Goal: Use online tool/utility: Utilize a website feature to perform a specific function

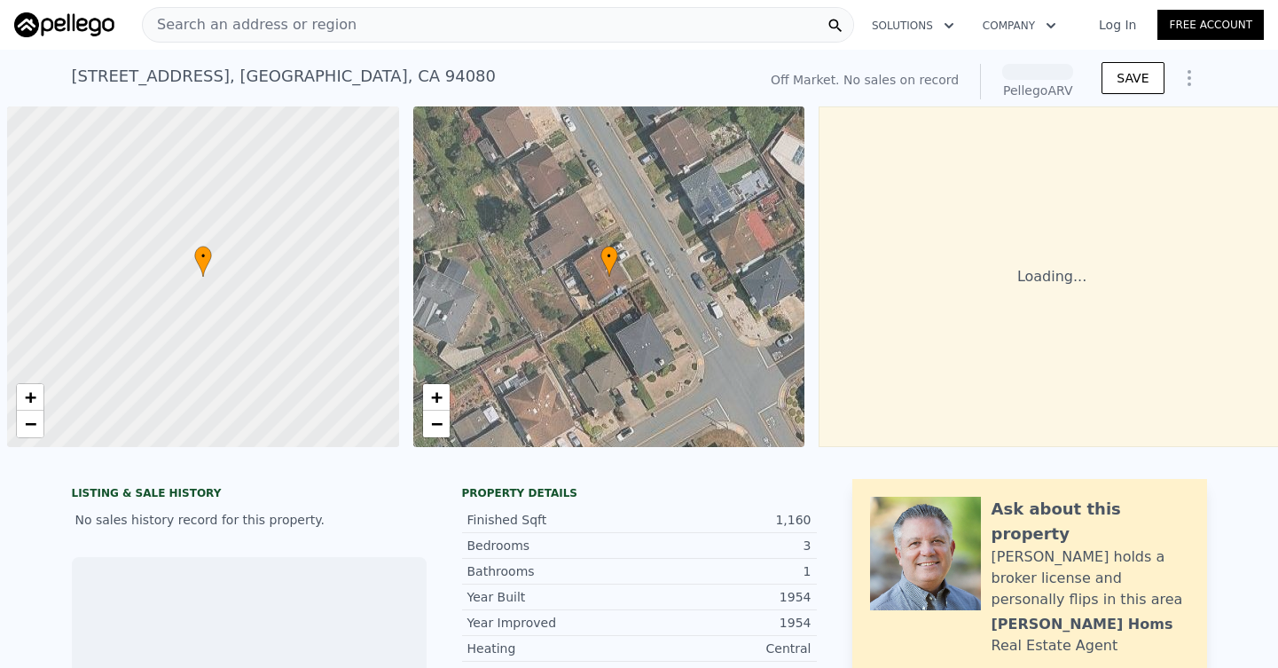
scroll to position [0, 7]
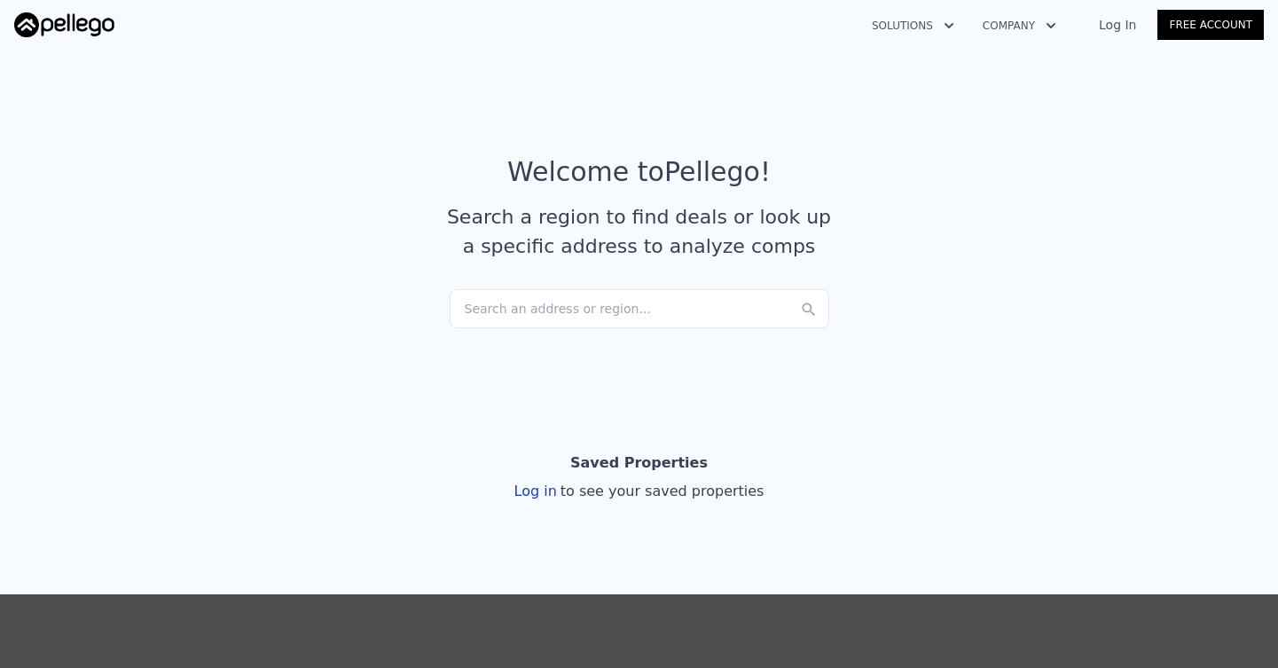
click at [590, 319] on div "Search an address or region..." at bounding box center [640, 308] width 380 height 39
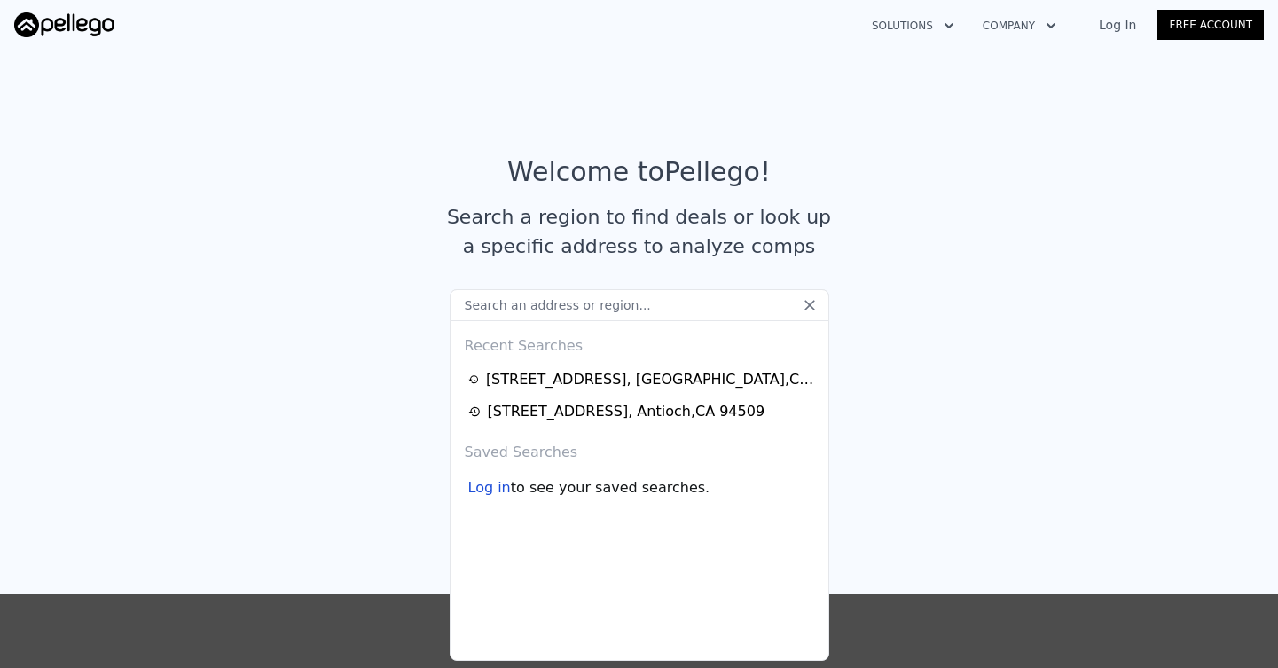
paste input "[STREET_ADDRESS][PERSON_NAME]"
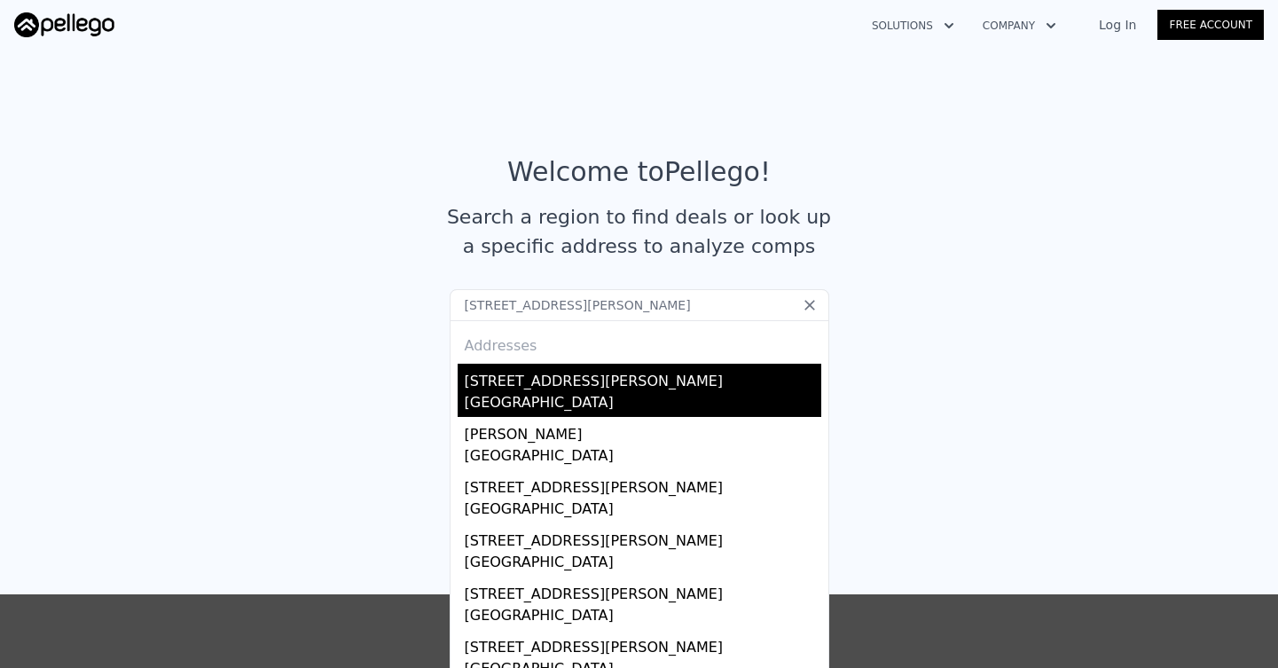
type input "[STREET_ADDRESS][PERSON_NAME]"
click at [548, 393] on div "[GEOGRAPHIC_DATA]" at bounding box center [643, 404] width 356 height 25
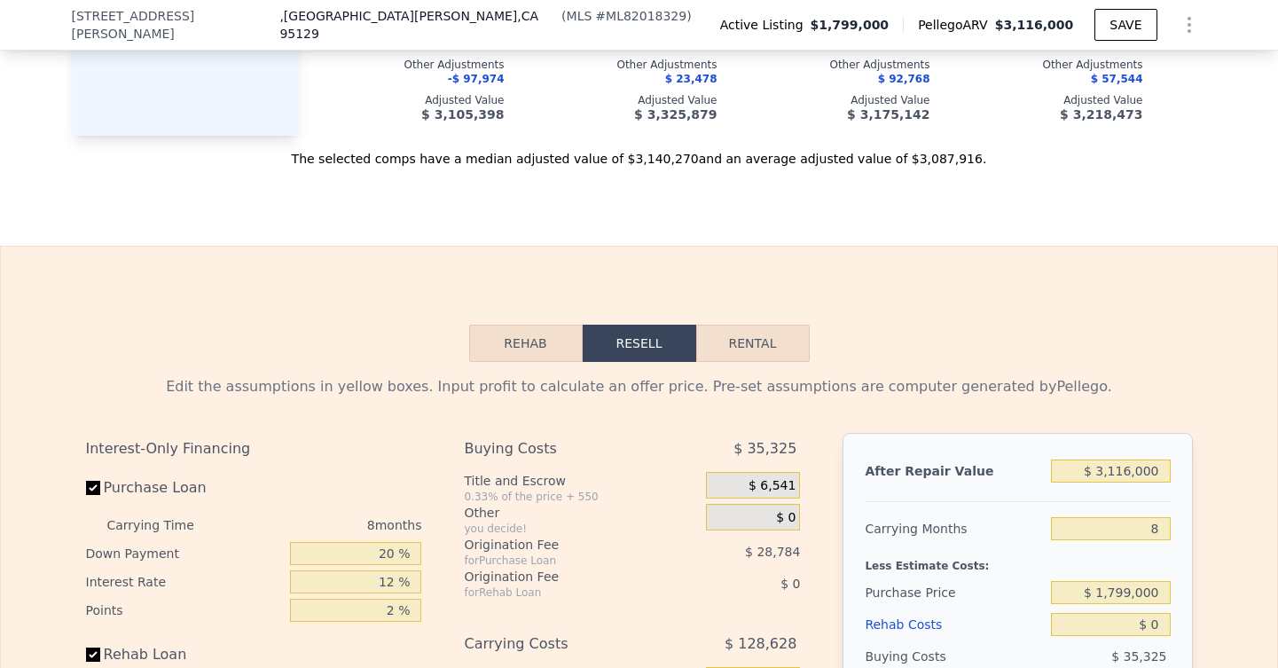
scroll to position [2946, 0]
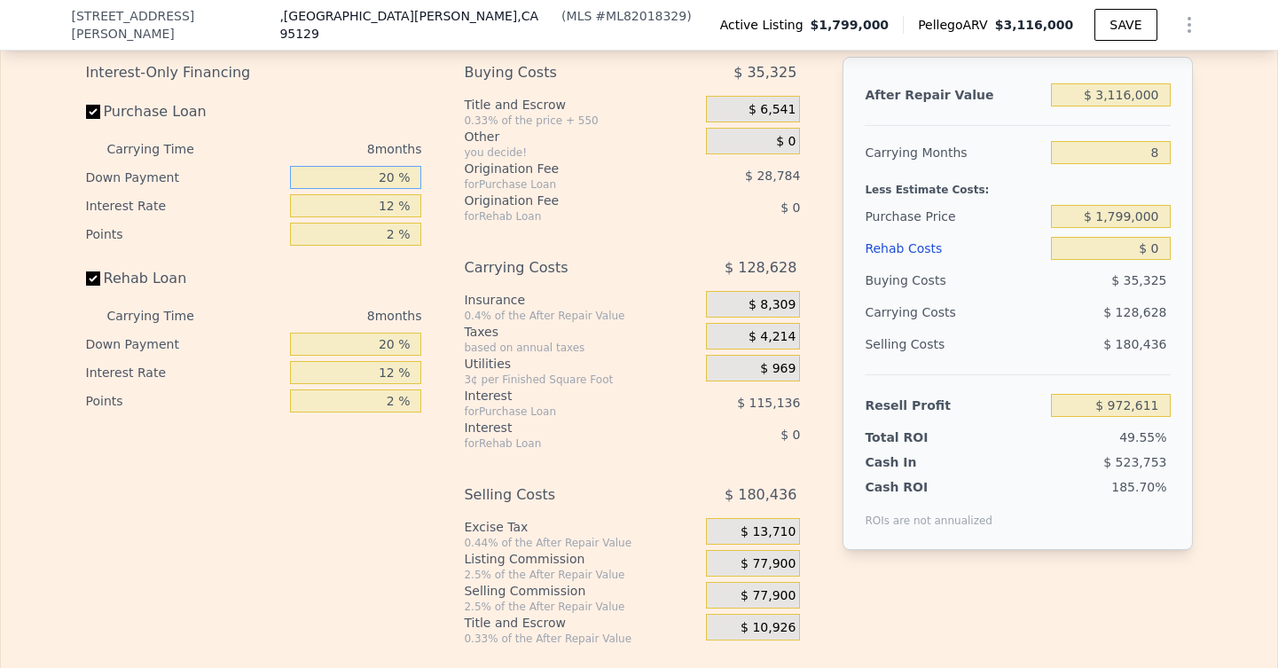
click at [386, 182] on input "20 %" at bounding box center [355, 177] width 131 height 23
type input "0 %"
type input "$ 936,631"
type input "10 %"
type input "$ 954,621"
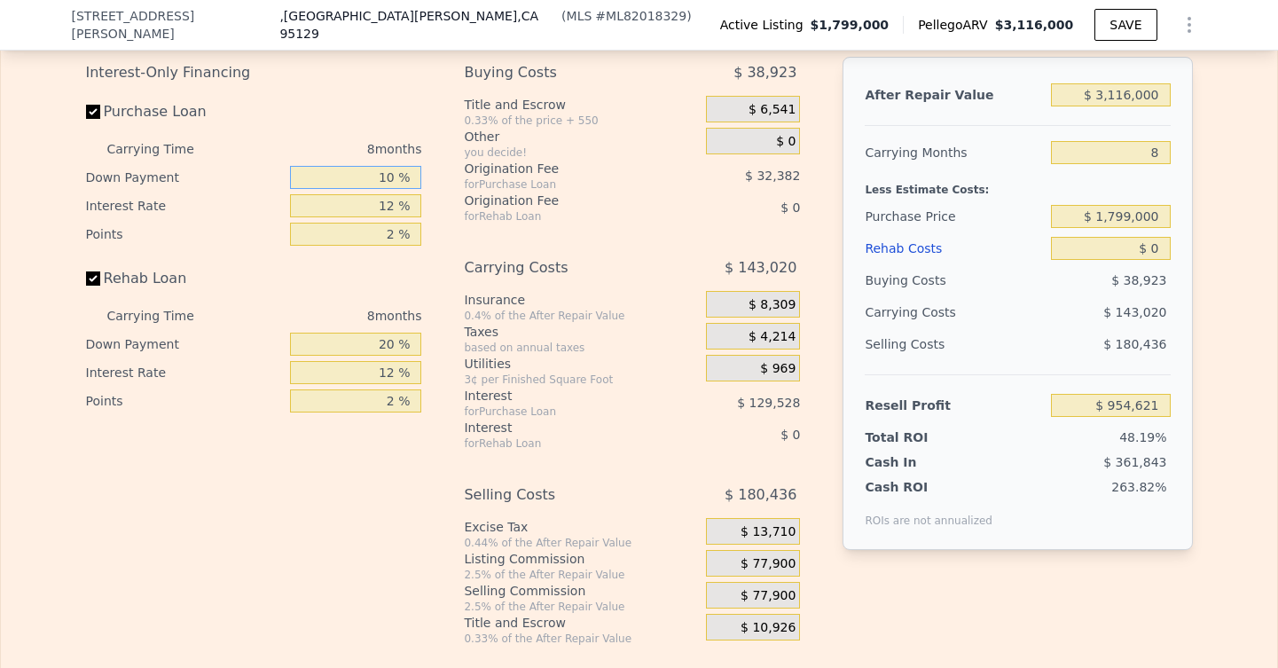
type input "10 %"
click at [392, 201] on input "12 %" at bounding box center [355, 205] width 131 height 23
type input "1 %"
type input "$ 1,073,357"
type input "10 %"
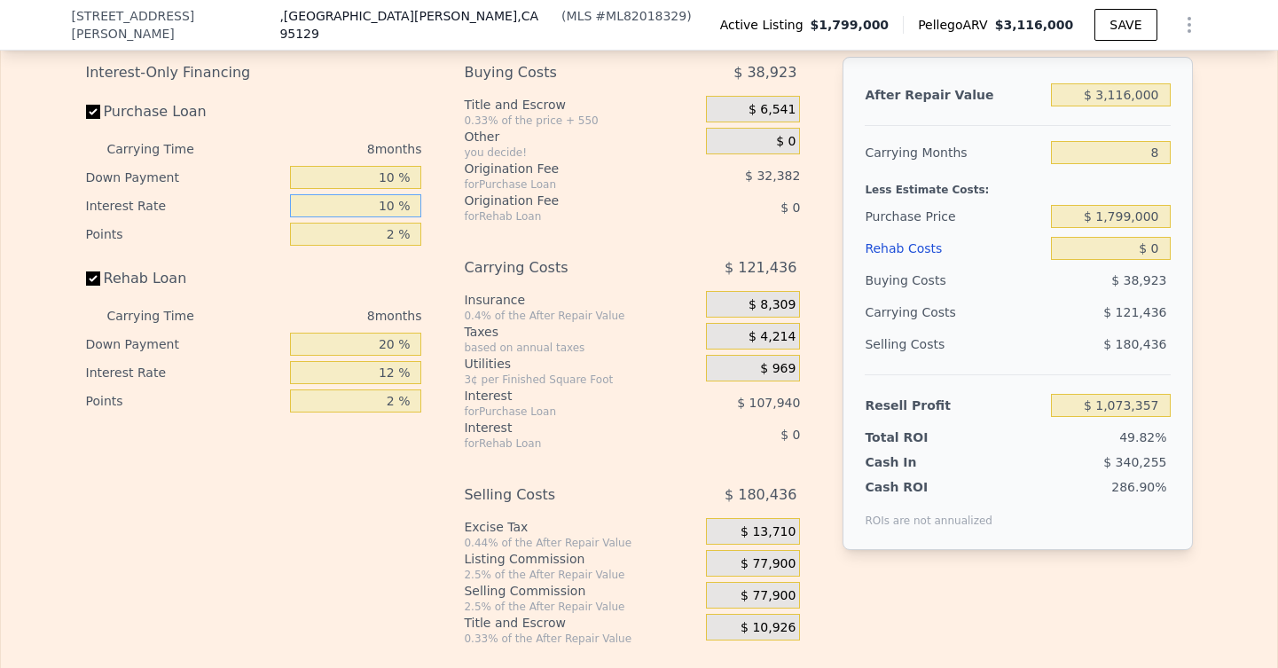
type input "$ 976,205"
type input "10 %"
click at [396, 238] on input "2 %" at bounding box center [355, 234] width 131 height 23
type input "1 %"
type input "$ 992,396"
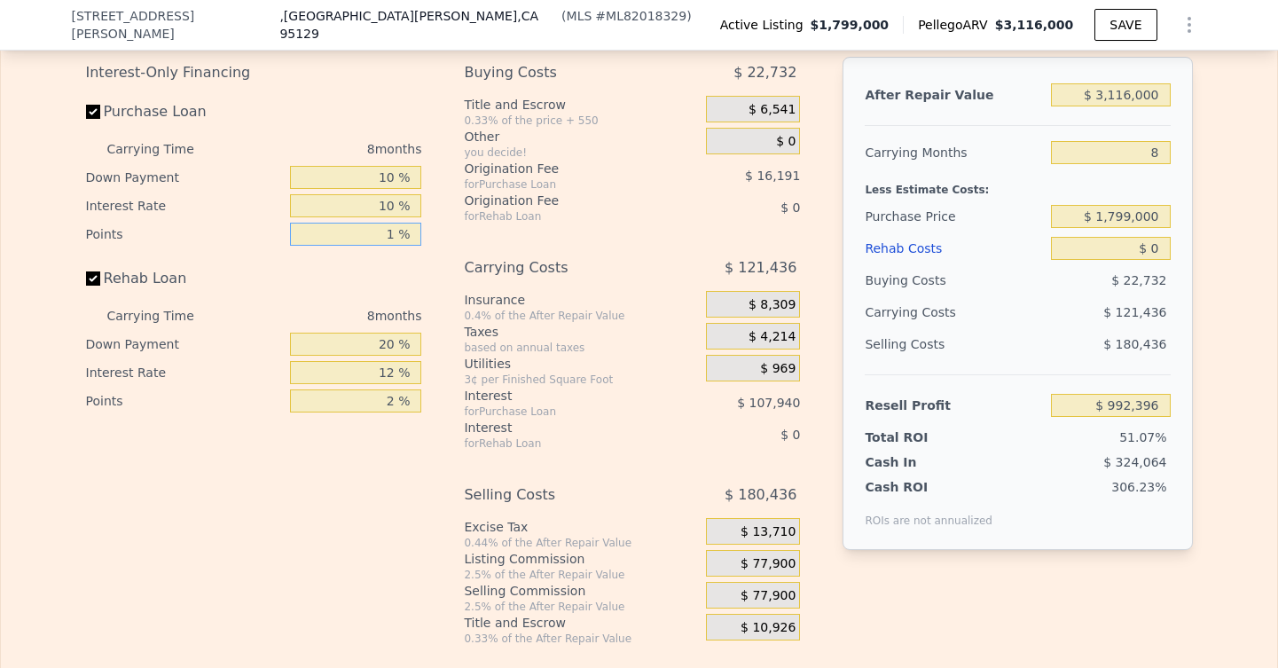
type input "1 %"
click at [398, 344] on input "20 %" at bounding box center [355, 344] width 131 height 23
drag, startPoint x: 398, startPoint y: 344, endPoint x: 371, endPoint y: 344, distance: 27.5
click at [371, 344] on input "20 %" at bounding box center [355, 344] width 131 height 23
type input "10 %"
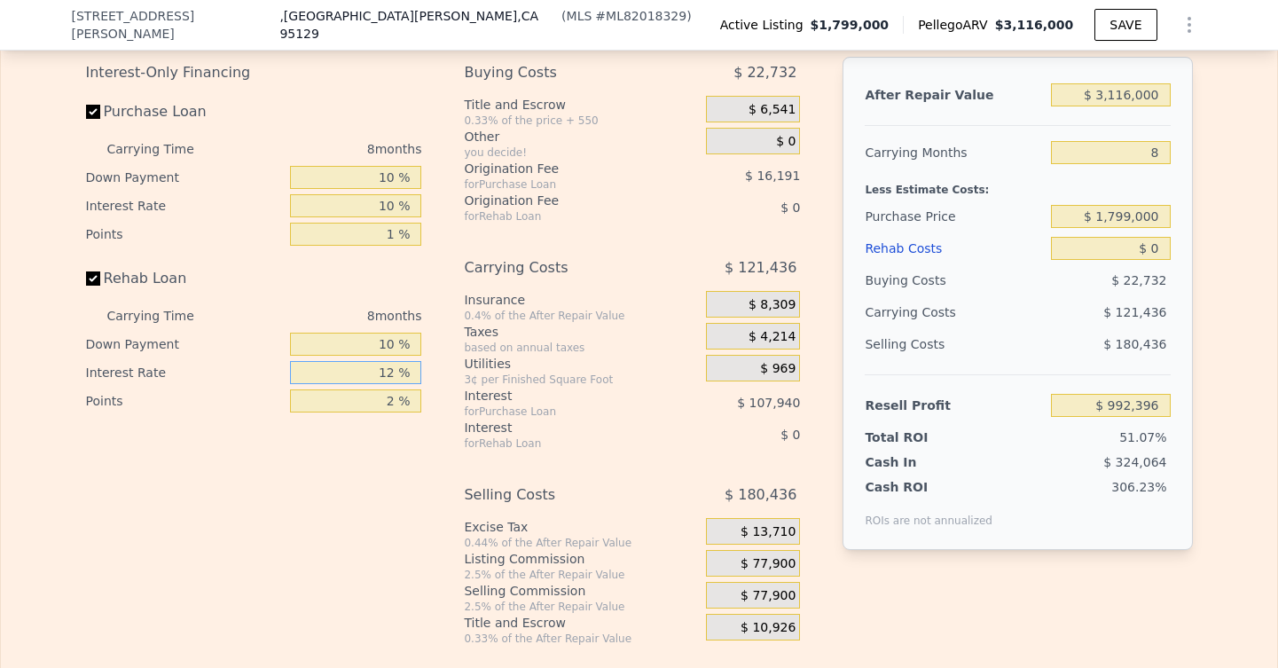
drag, startPoint x: 399, startPoint y: 369, endPoint x: 368, endPoint y: 370, distance: 31.1
click at [367, 370] on input "12 %" at bounding box center [355, 372] width 131 height 23
type input "10 %"
click at [397, 404] on input "2 %" at bounding box center [355, 400] width 131 height 23
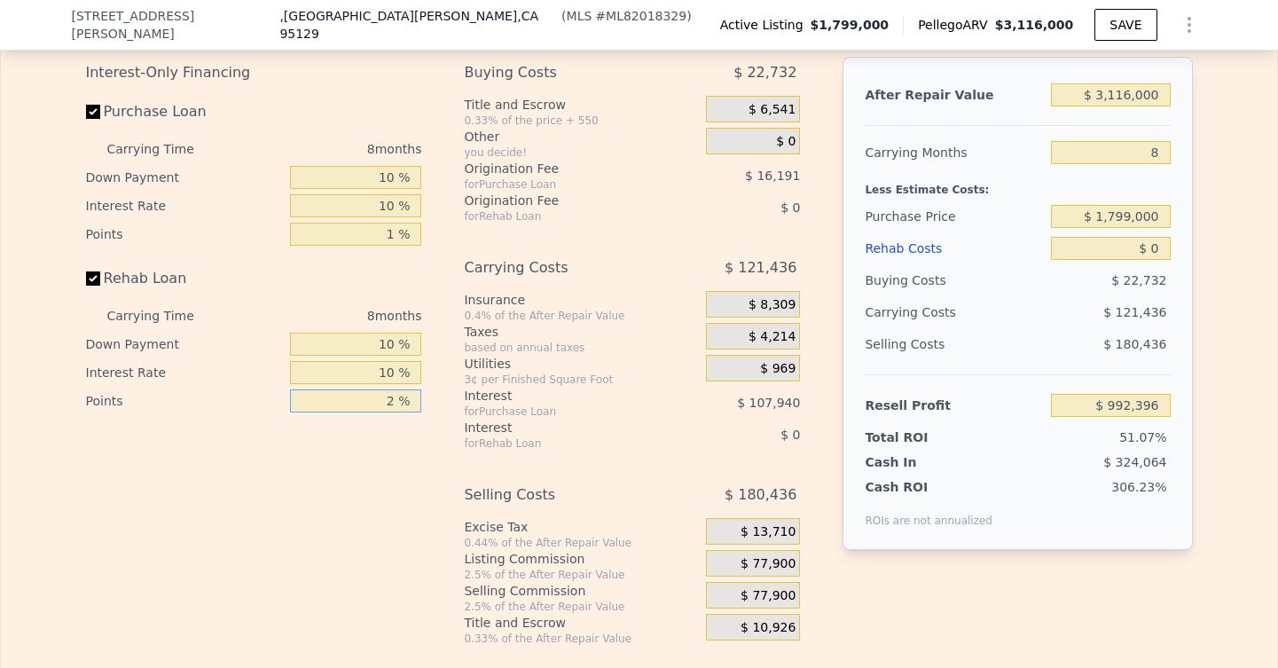
click at [400, 400] on input "2 %" at bounding box center [355, 400] width 131 height 23
click at [395, 399] on input "2 %" at bounding box center [355, 400] width 131 height 23
type input "0 %"
click at [1161, 153] on input "8" at bounding box center [1110, 152] width 119 height 23
drag, startPoint x: 1161, startPoint y: 153, endPoint x: 1138, endPoint y: 153, distance: 23.1
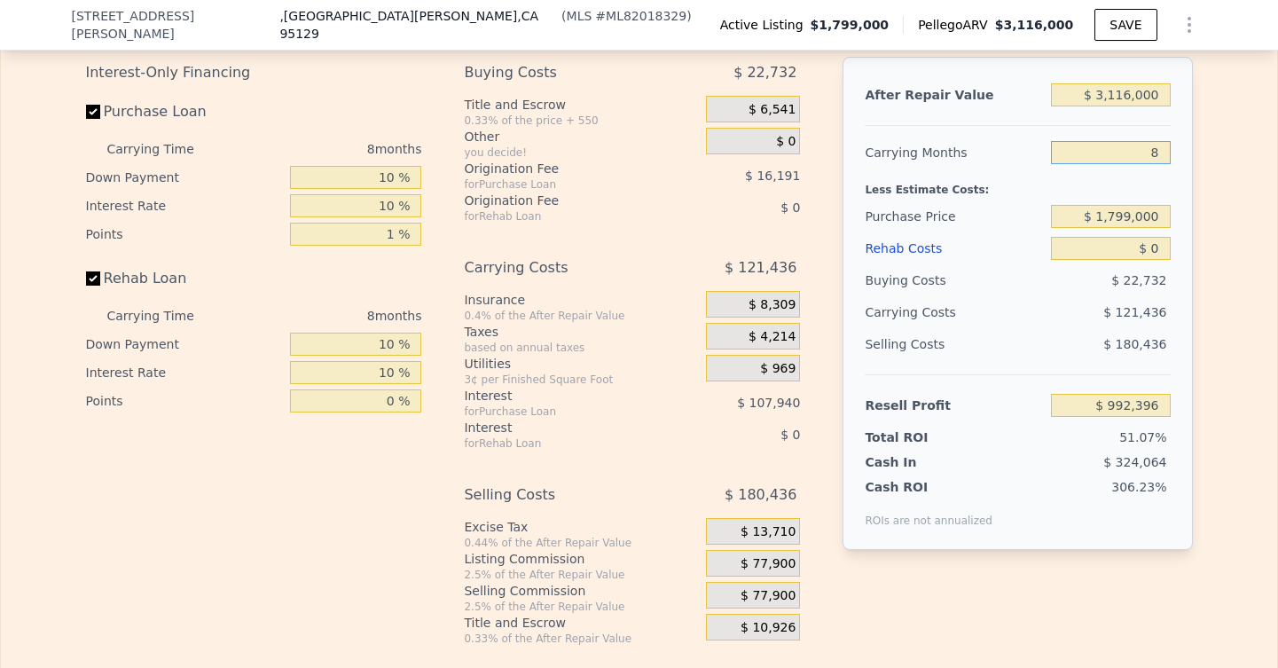
click at [1138, 153] on input "8" at bounding box center [1110, 152] width 119 height 23
type input "6"
type input "$ 1,022,754"
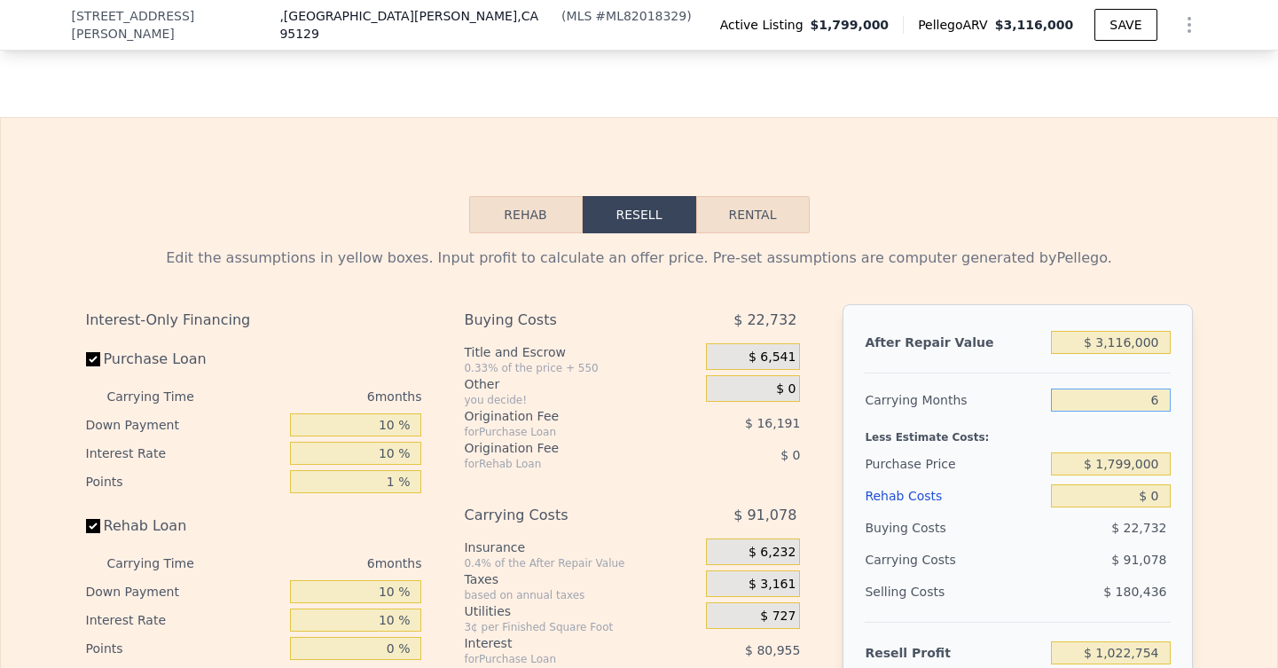
scroll to position [2800, 0]
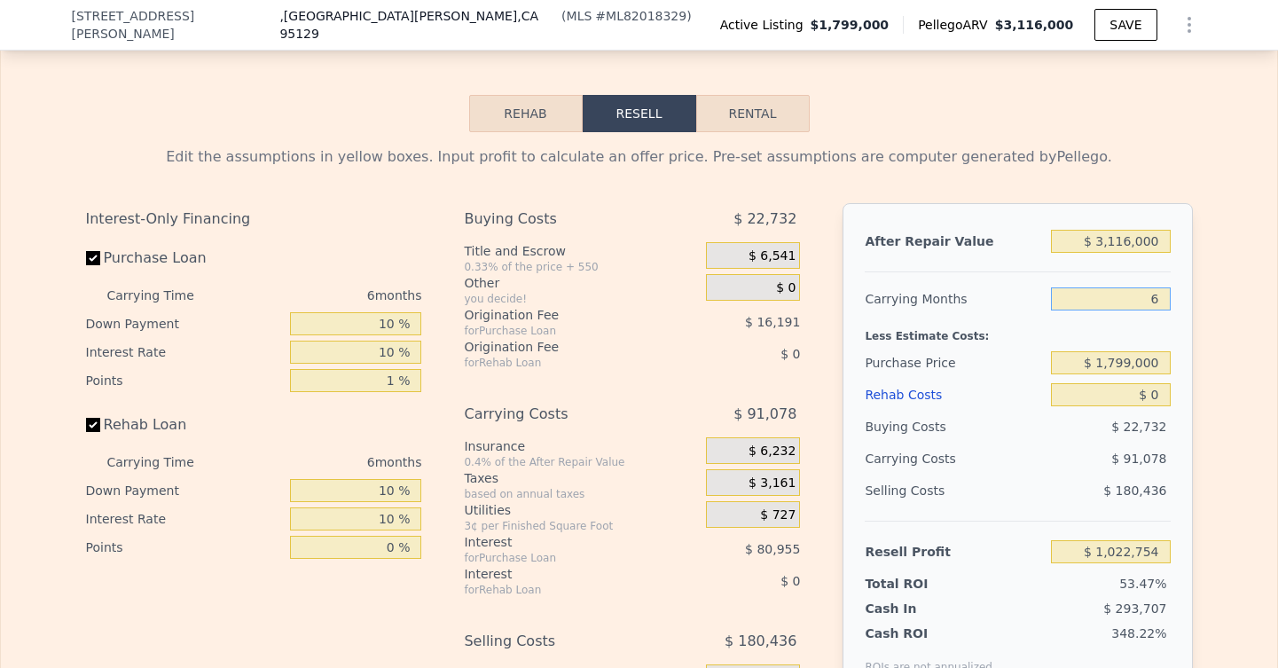
type input "6"
drag, startPoint x: 1165, startPoint y: 361, endPoint x: 1103, endPoint y: 360, distance: 62.1
click at [1103, 360] on input "$ 1,799,000" at bounding box center [1110, 362] width 119 height 23
type input "-"
type input "$ 2,100,000"
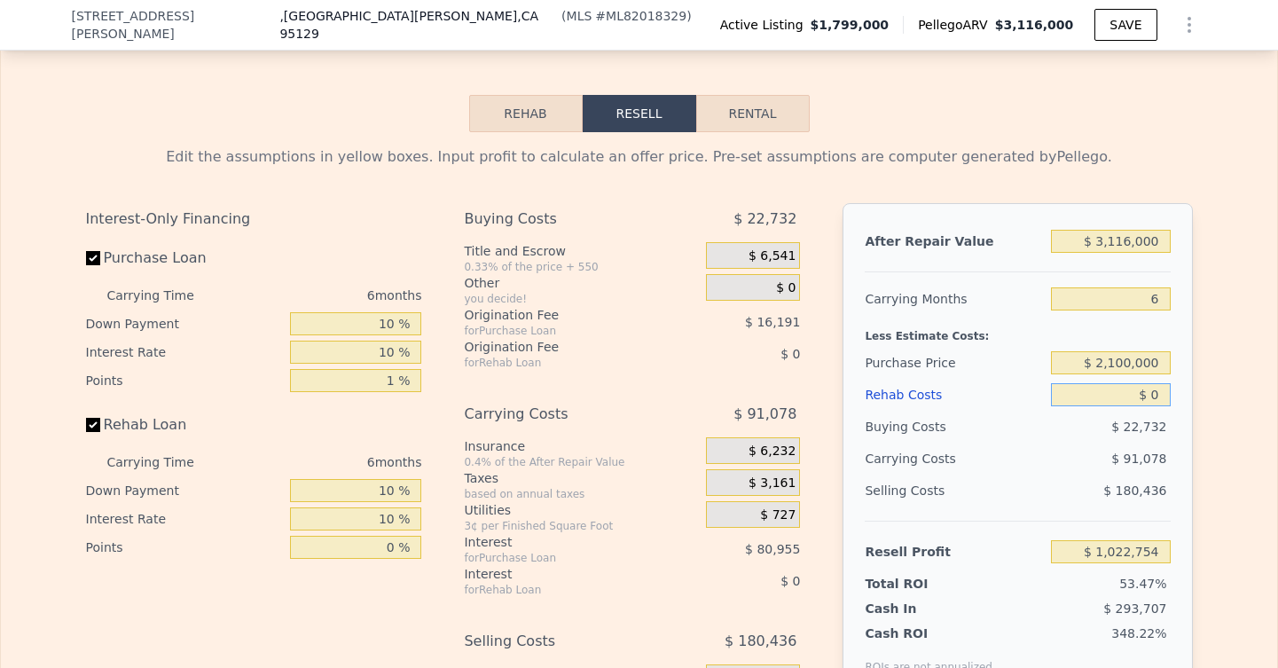
type input "$ 704,501"
drag, startPoint x: 1163, startPoint y: 390, endPoint x: 1151, endPoint y: 391, distance: 11.6
click at [1151, 391] on input "$ 0" at bounding box center [1110, 394] width 119 height 23
type input "$ 1"
type input "$ 704,500"
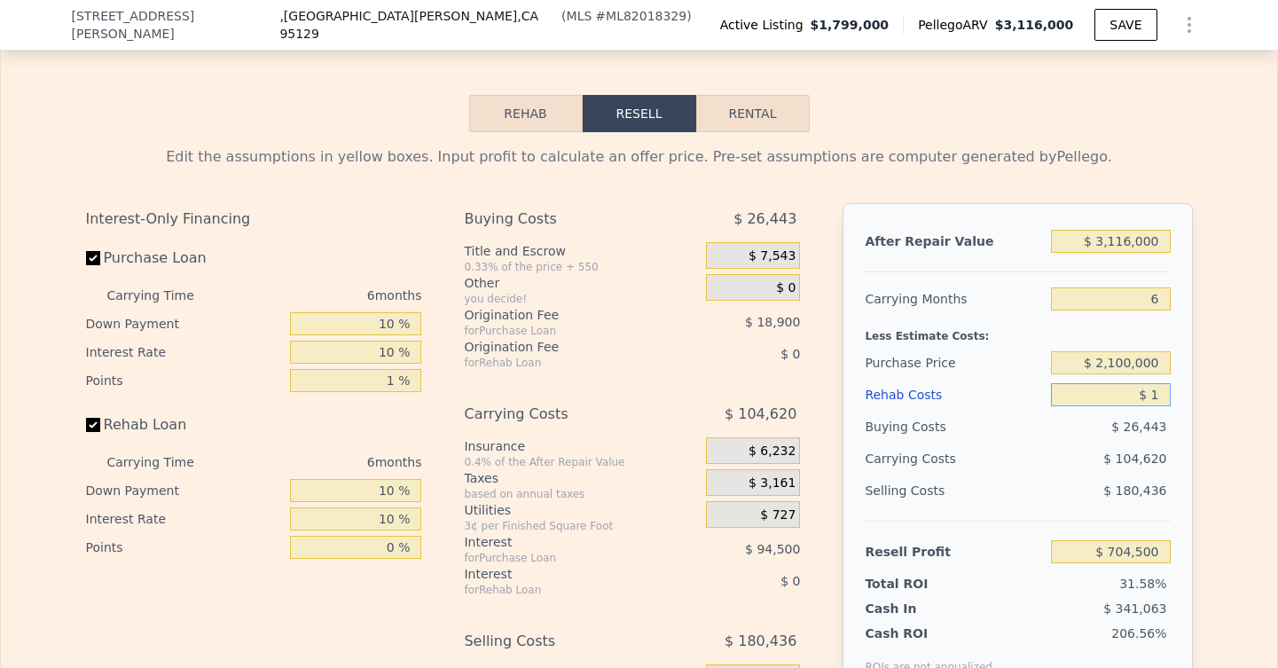
type input "$ 15"
type input "$ 704,486"
type input "$ 150"
type input "$ 704,345"
type input "$ 1,500"
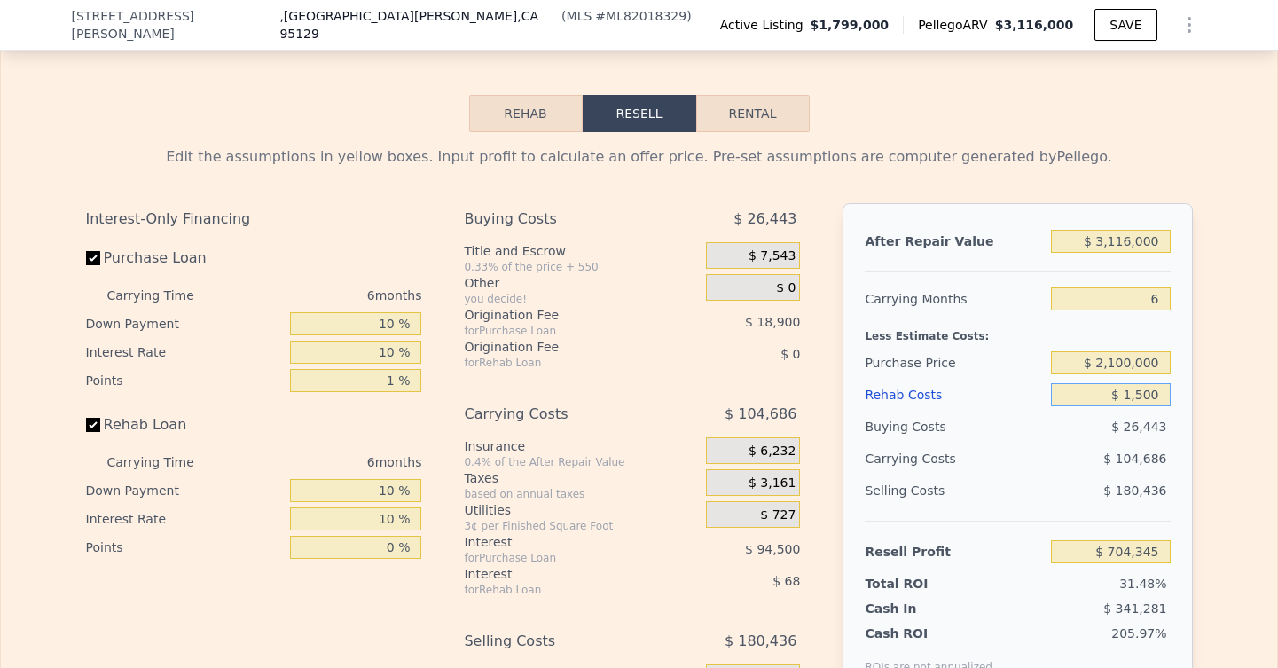
type input "$ 702,935"
type input "$ 150"
type input "$ 704,345"
type input "$ 15"
type input "$ 704,486"
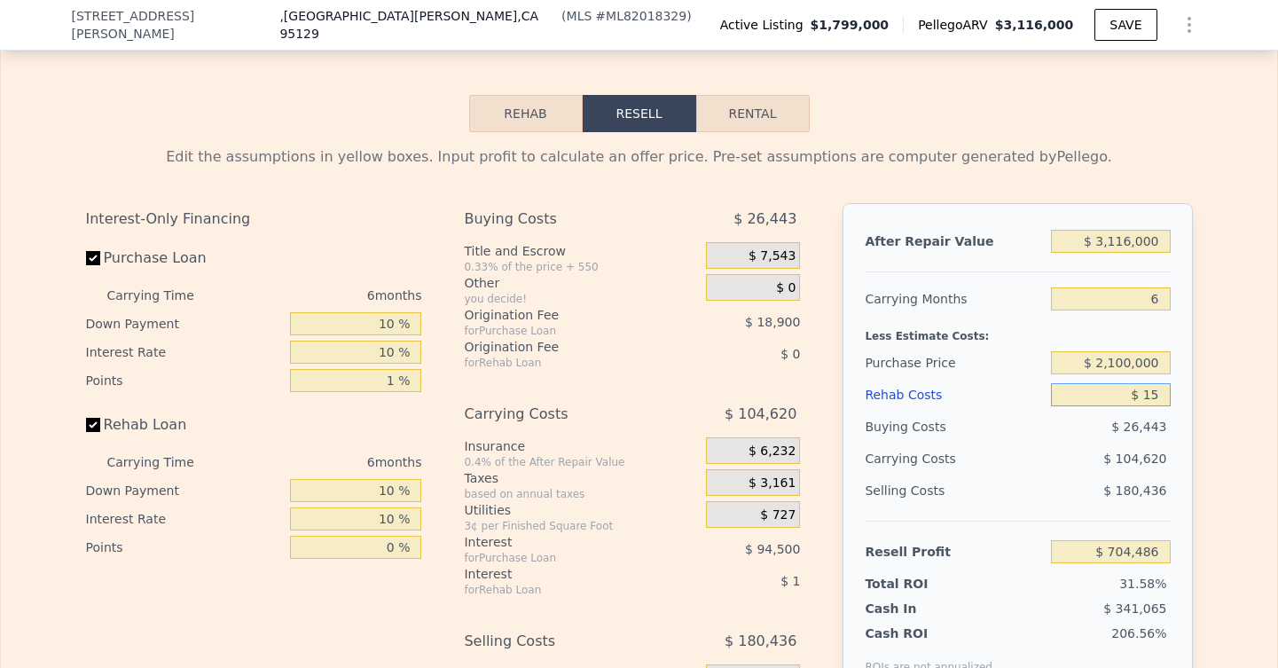
type input "$ 1"
type input "$ 704,500"
type input "$ 12"
type input "$ 704,489"
type input "$ 120"
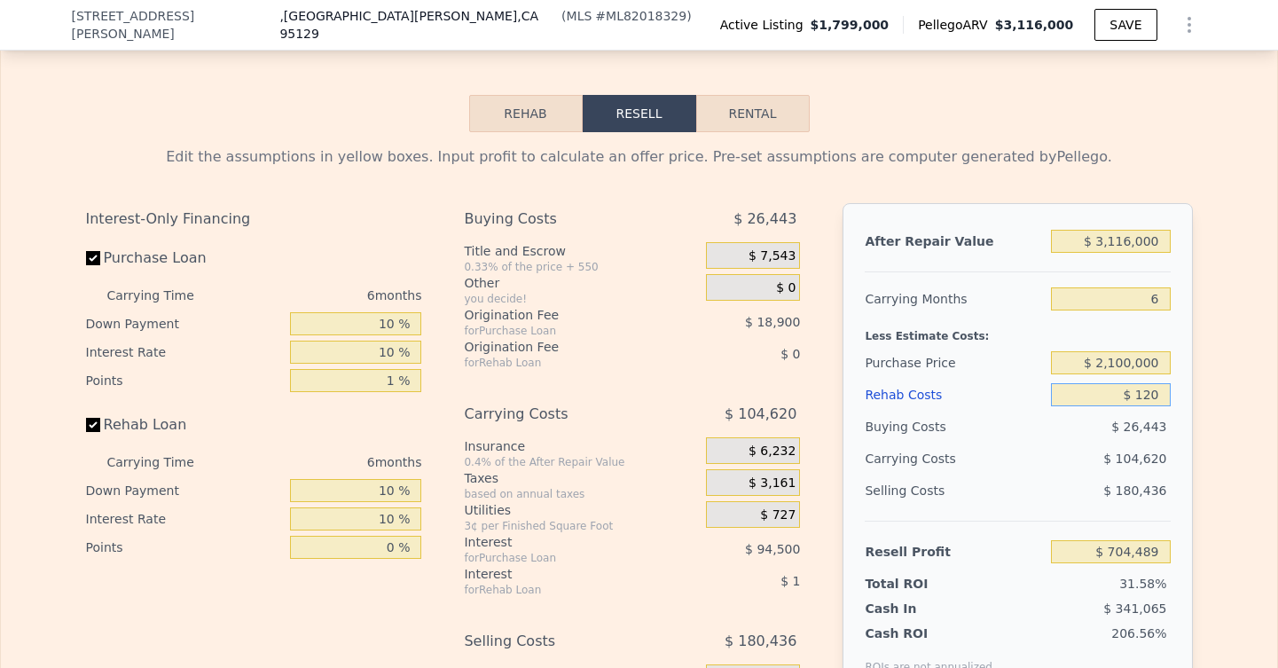
type input "$ 704,375"
type input "$ 1,200"
type input "$ 703,247"
type input "$ 12,000"
type input "$ 691,961"
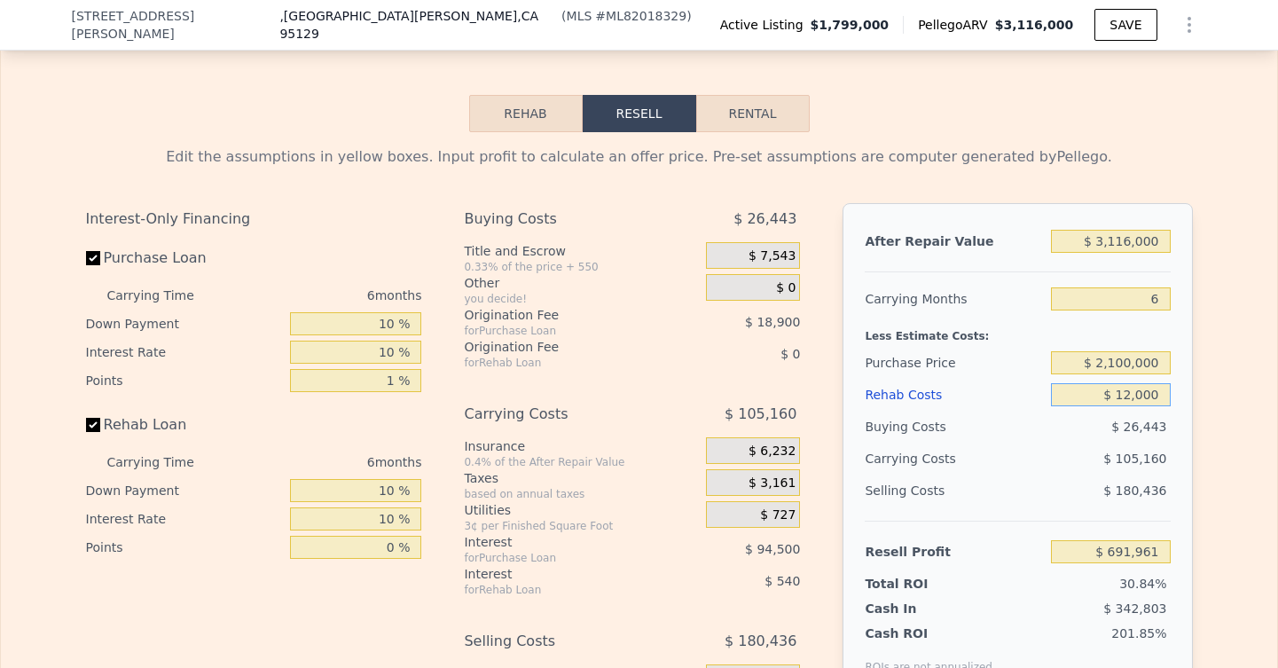
type input "$ 120,000"
type input "$ 579,101"
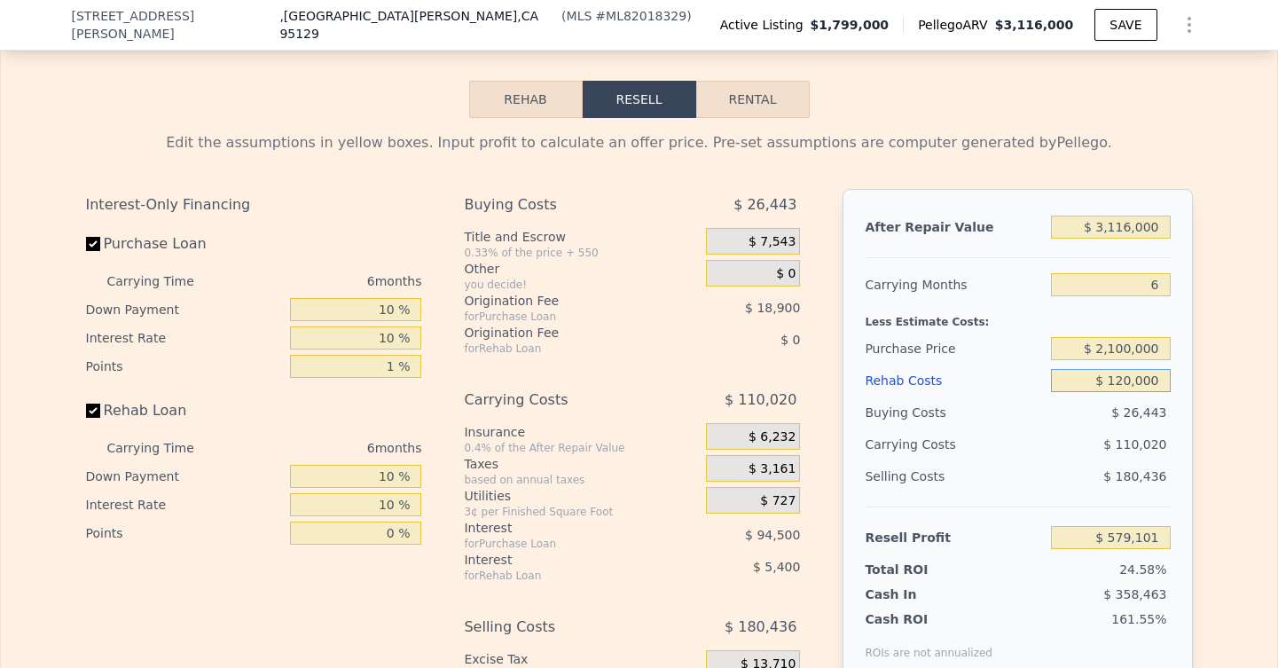
scroll to position [2816, 0]
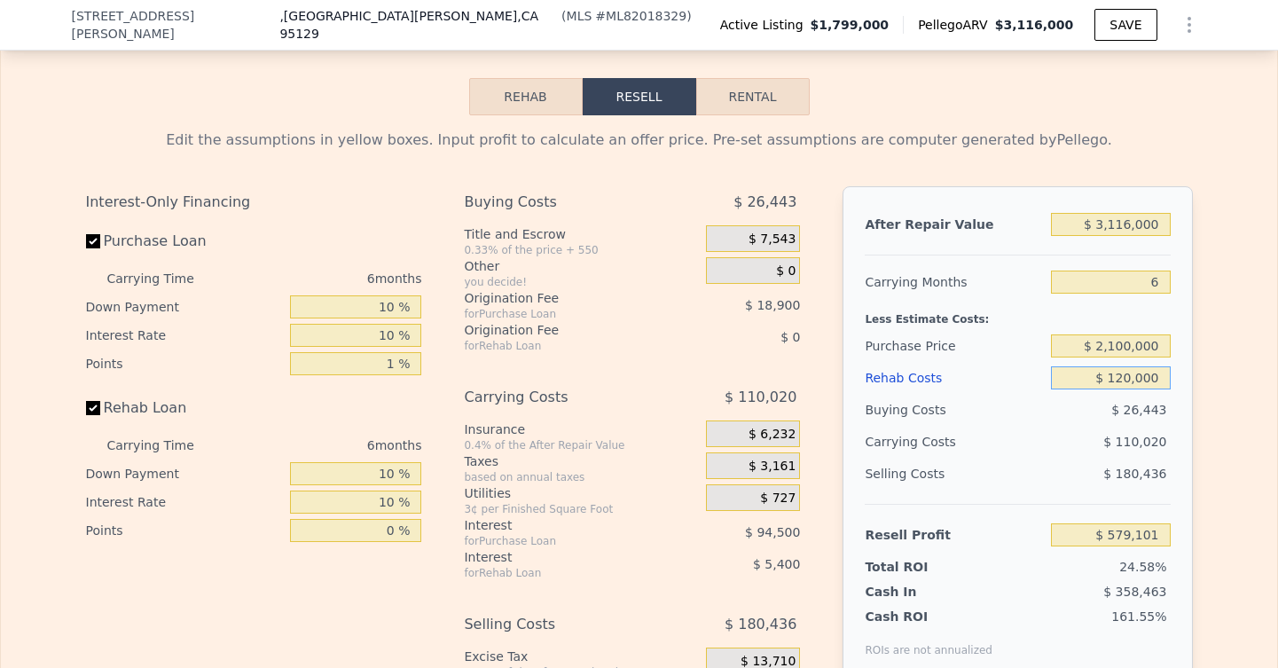
type input "$ 120,000"
drag, startPoint x: 1165, startPoint y: 222, endPoint x: 1106, endPoint y: 221, distance: 59.4
click at [1106, 221] on input "$ 3,116,000" at bounding box center [1110, 224] width 119 height 23
type input "$ 2"
type input "-$ 2,350,779"
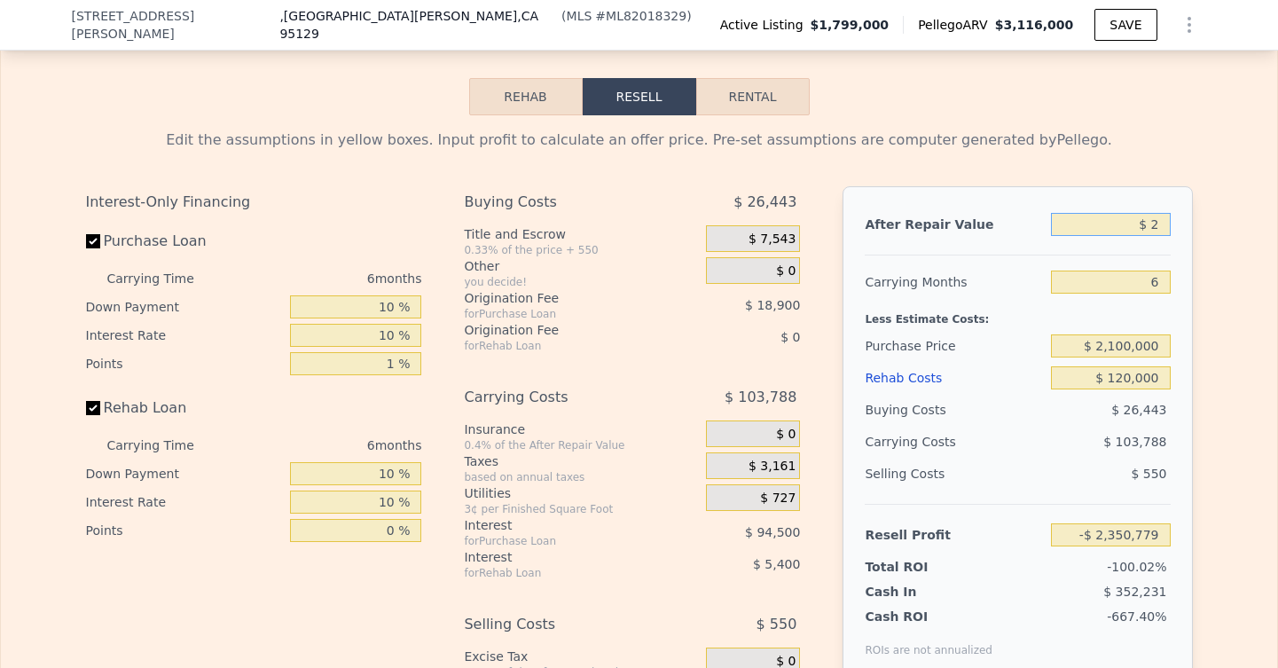
type input "$ 26"
type input "-$ 2,350,757"
type input "$ 260"
type input "-$ 2,350,538"
type input "$ 2,600"
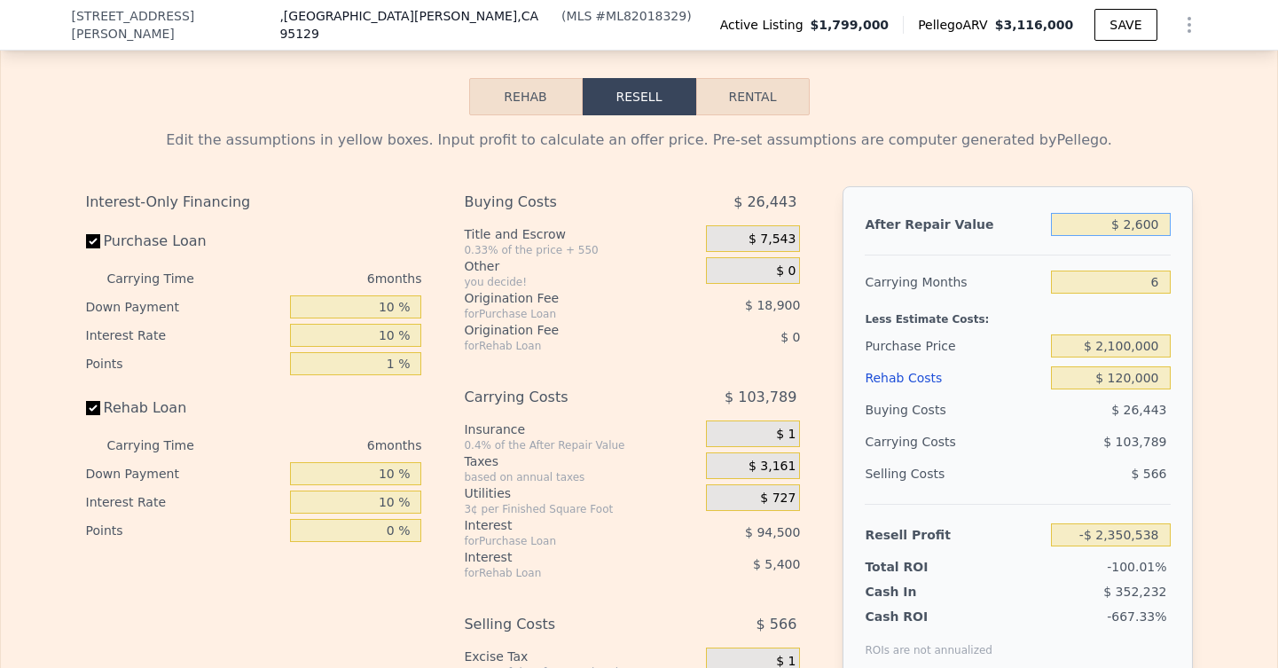
type input "-$ 2,348,336"
type input "$ 26,000"
type input "-$ 2,326,334"
type input "$ 260,000"
type input "-$ 2,106,311"
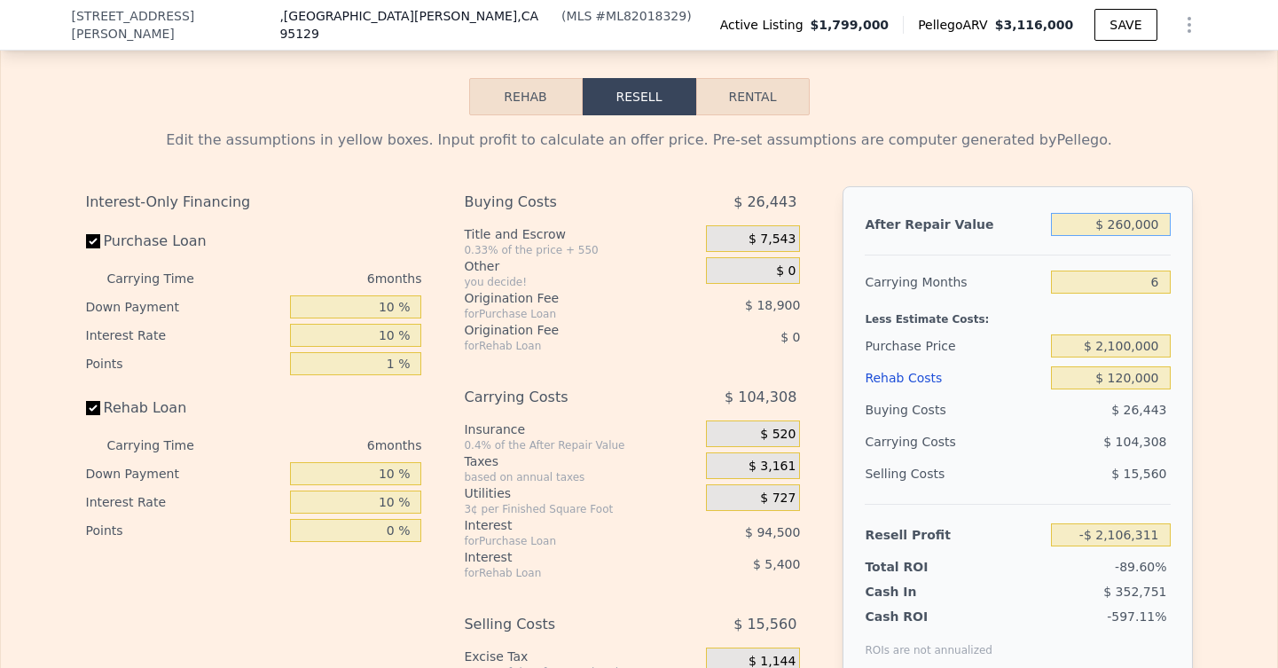
type input "$ 2,600,000"
type input "$ 93,921"
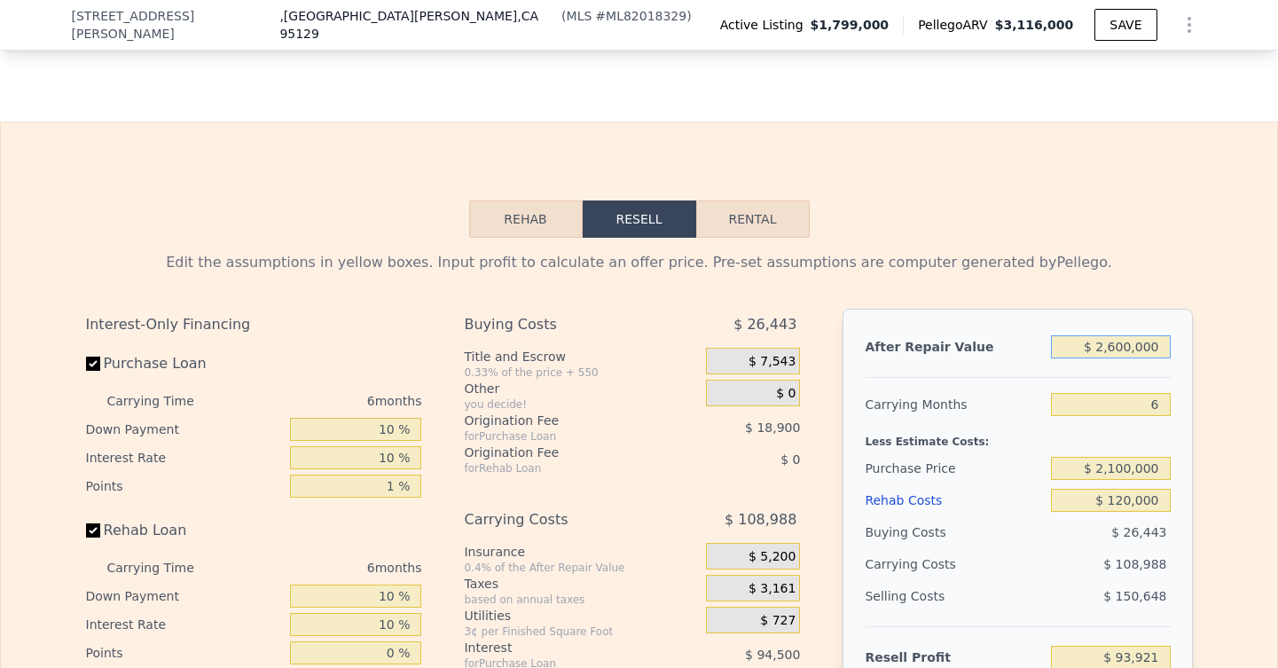
scroll to position [2715, 0]
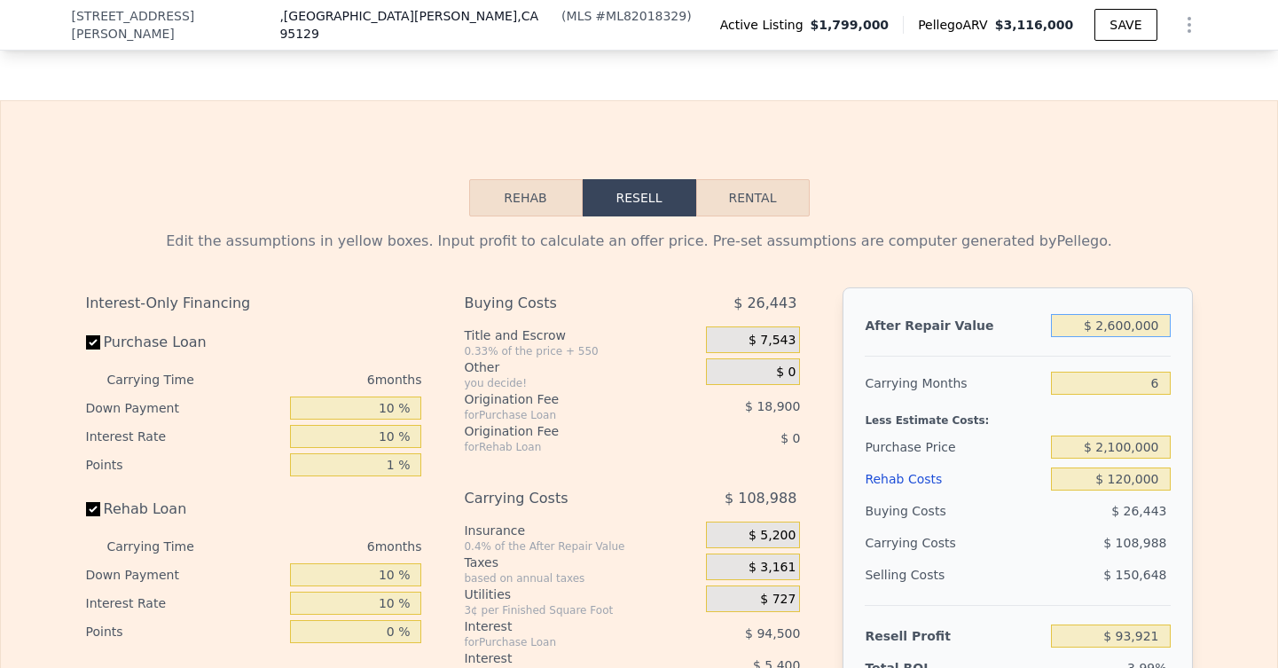
drag, startPoint x: 1165, startPoint y: 325, endPoint x: 1101, endPoint y: 324, distance: 64.8
click at [1101, 324] on input "$ 2,600,000" at bounding box center [1110, 325] width 119 height 23
type input "$ 3"
type input "-$ 2,350,778"
type input "$ 31"
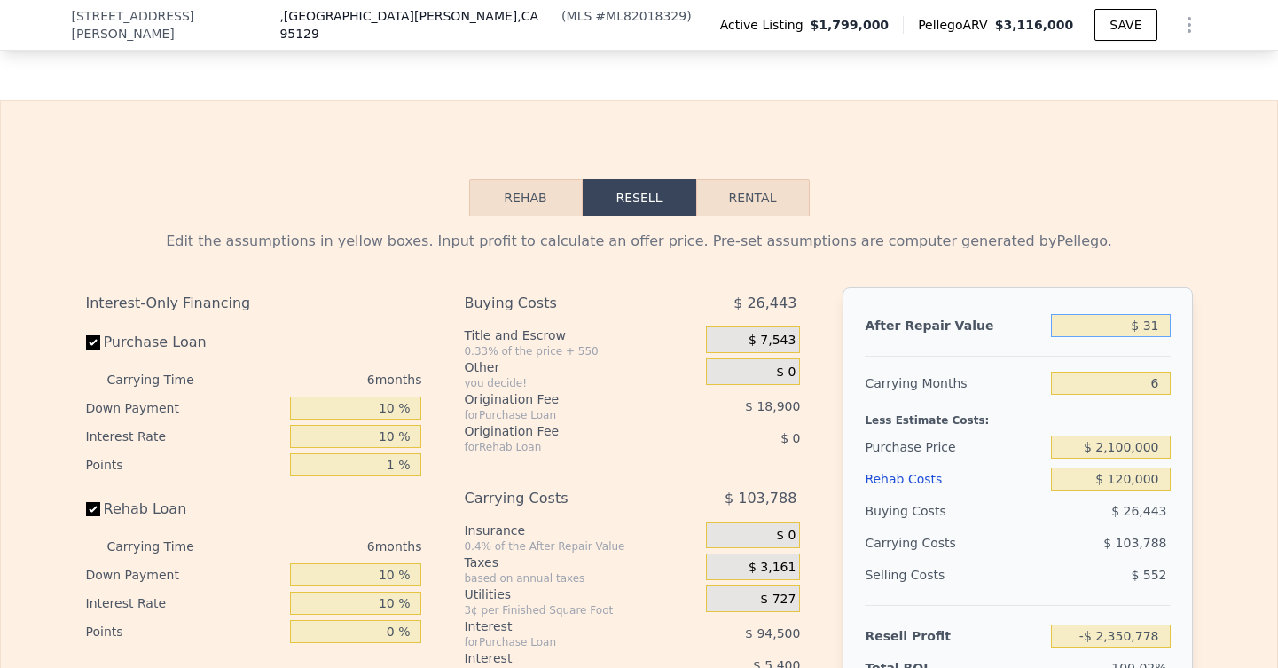
type input "-$ 2,350,752"
type input "$ 310"
type input "-$ 2,350,490"
type input "$ 3,100"
type input "-$ 2,347,867"
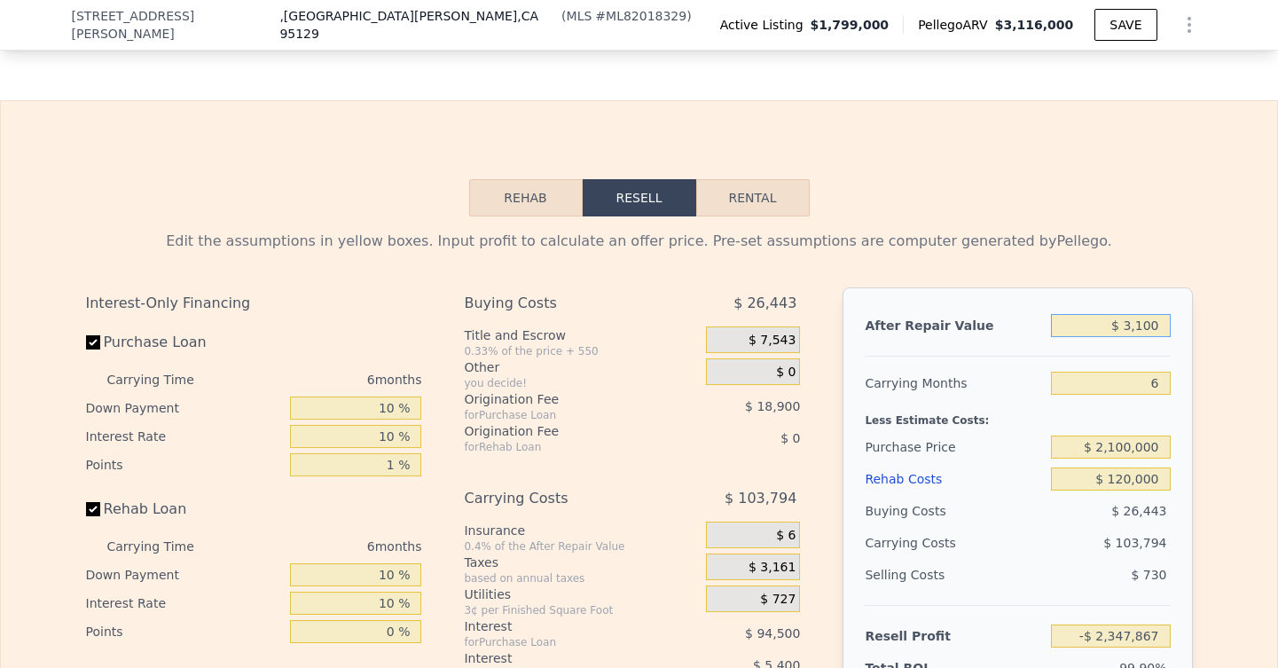
type input "$ 31,000"
type input "-$ 2,321,632"
type input "$ 310,000"
type input "-$ 2,059,297"
type input "$ 3,100,000"
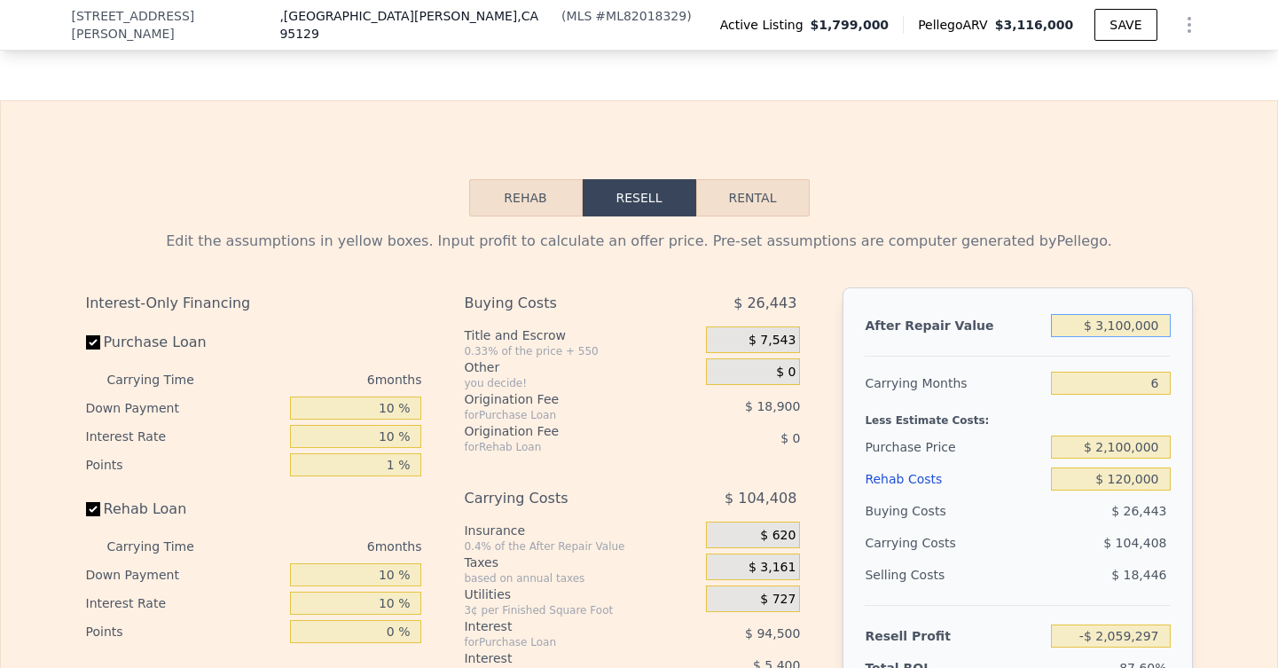
type input "$ 564,056"
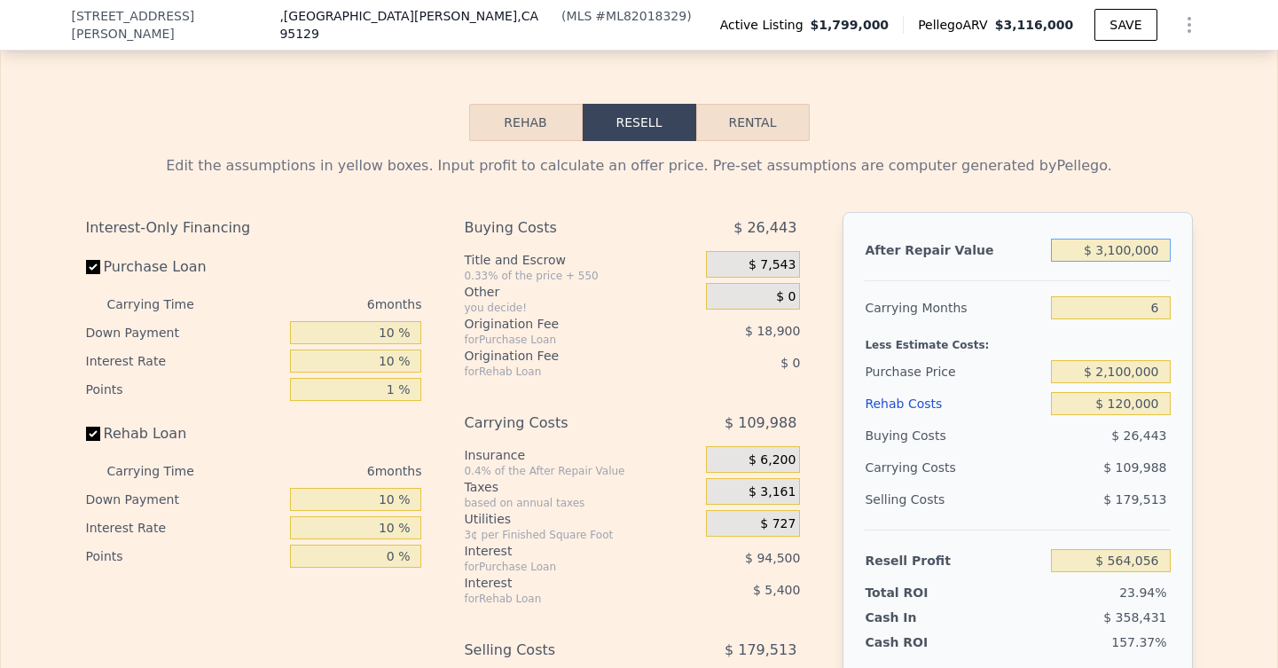
scroll to position [2792, 0]
type input "$ 3,100,000"
drag, startPoint x: 1164, startPoint y: 305, endPoint x: 1138, endPoint y: 305, distance: 26.6
click at [1137, 305] on input "6" at bounding box center [1110, 306] width 119 height 23
type input "1"
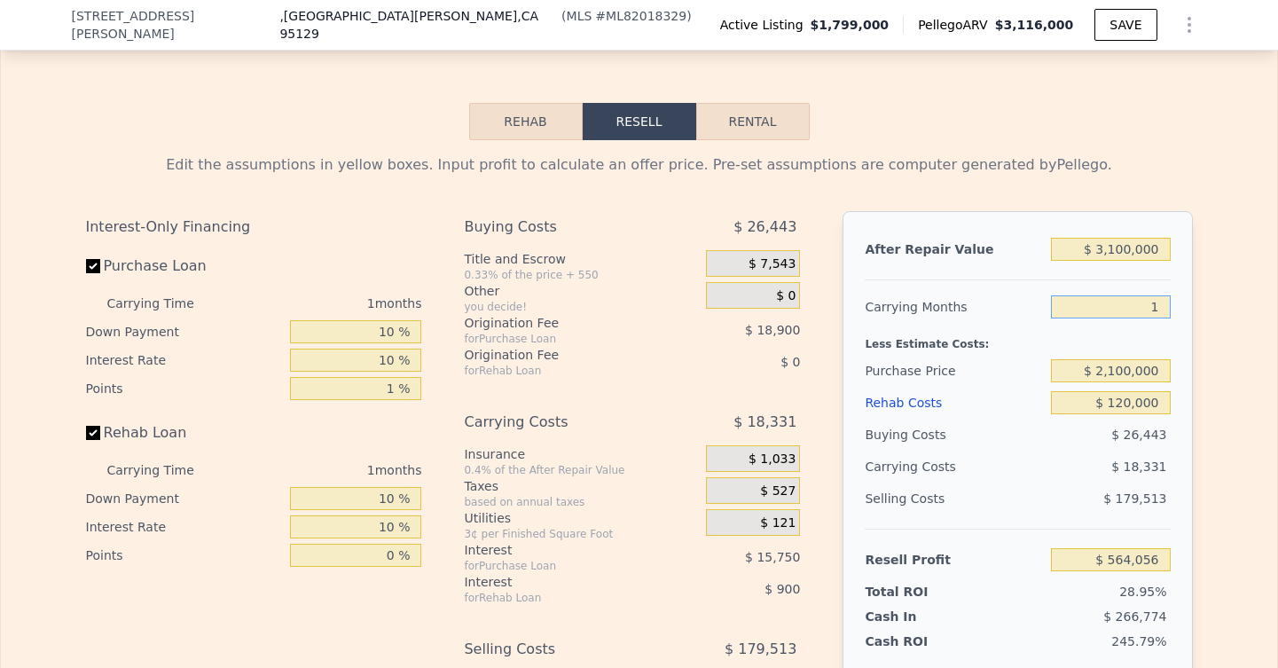
type input "$ 655,713"
type input "10"
type input "$ 490,732"
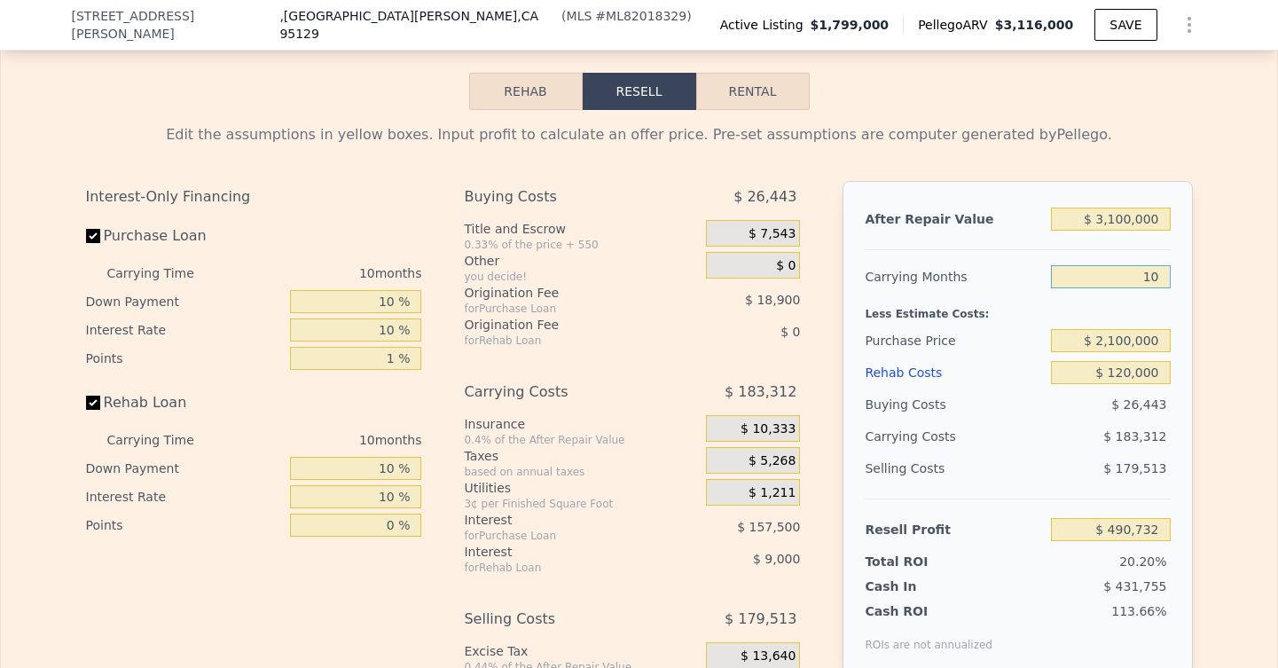
scroll to position [2823, 0]
type input "10"
drag, startPoint x: 1164, startPoint y: 370, endPoint x: 1116, endPoint y: 372, distance: 48.8
click at [1116, 372] on input "$ 120,000" at bounding box center [1110, 371] width 119 height 23
type input "$ 14"
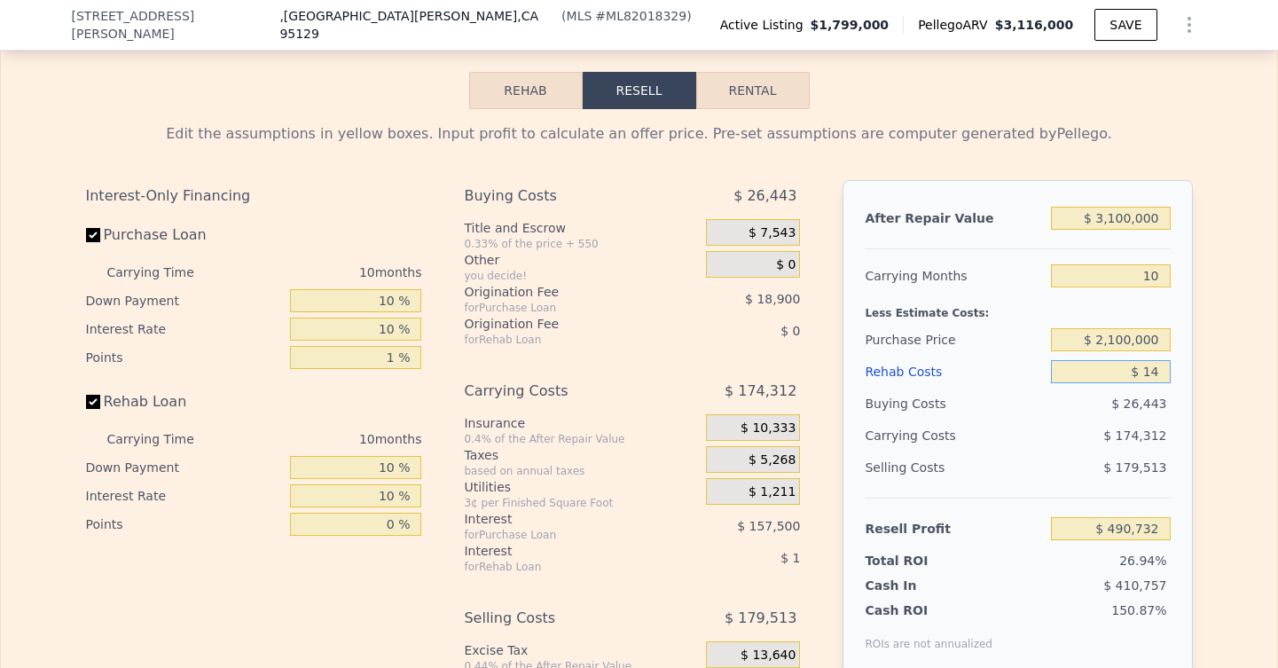
type input "$ 619,718"
type input "$ 145"
type input "$ 619,577"
type input "$ 14"
type input "$ 619,718"
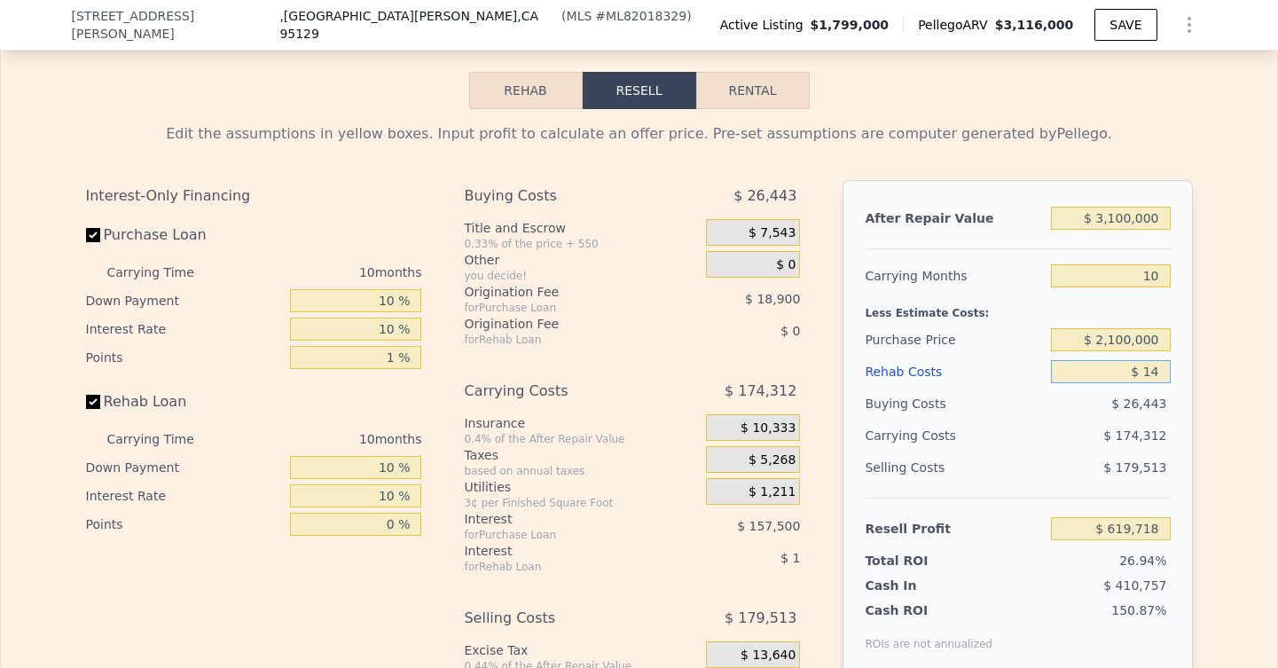
type input "$ 1"
type input "$ 619,731"
type input "$ 4"
type input "$ 619,728"
type input "$ 45"
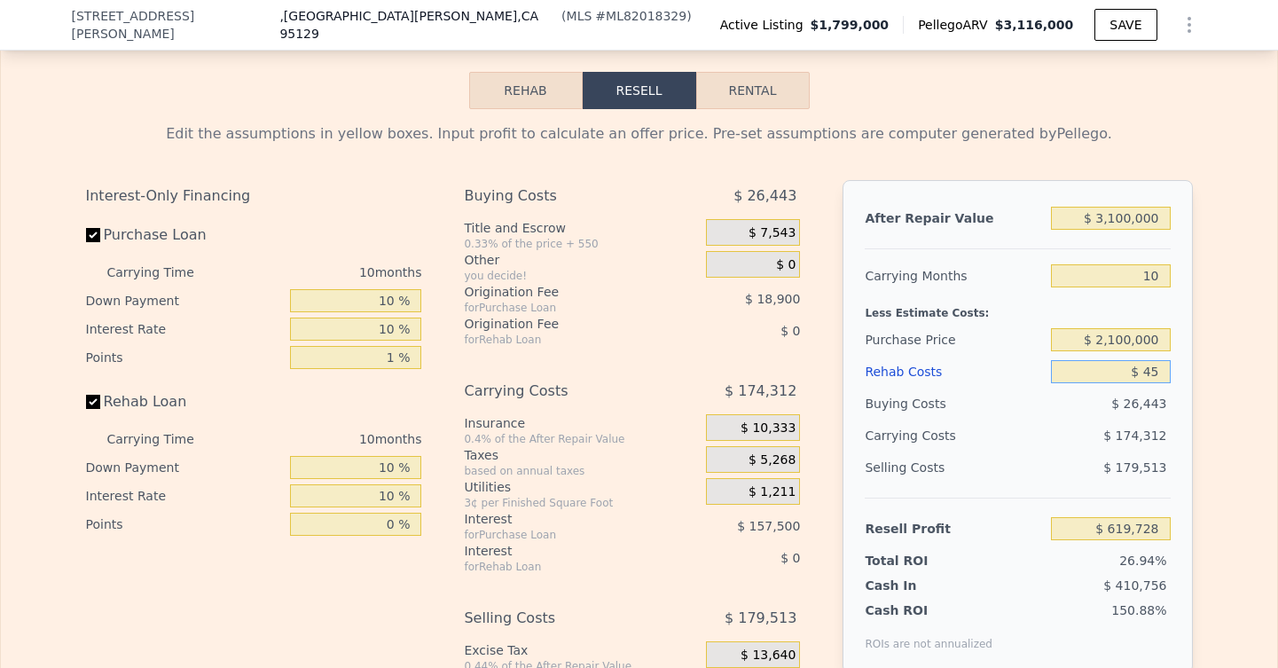
type input "$ 619,687"
type input "$ 450"
type input "$ 619,252"
type input "$ 4,500"
type input "$ 614,892"
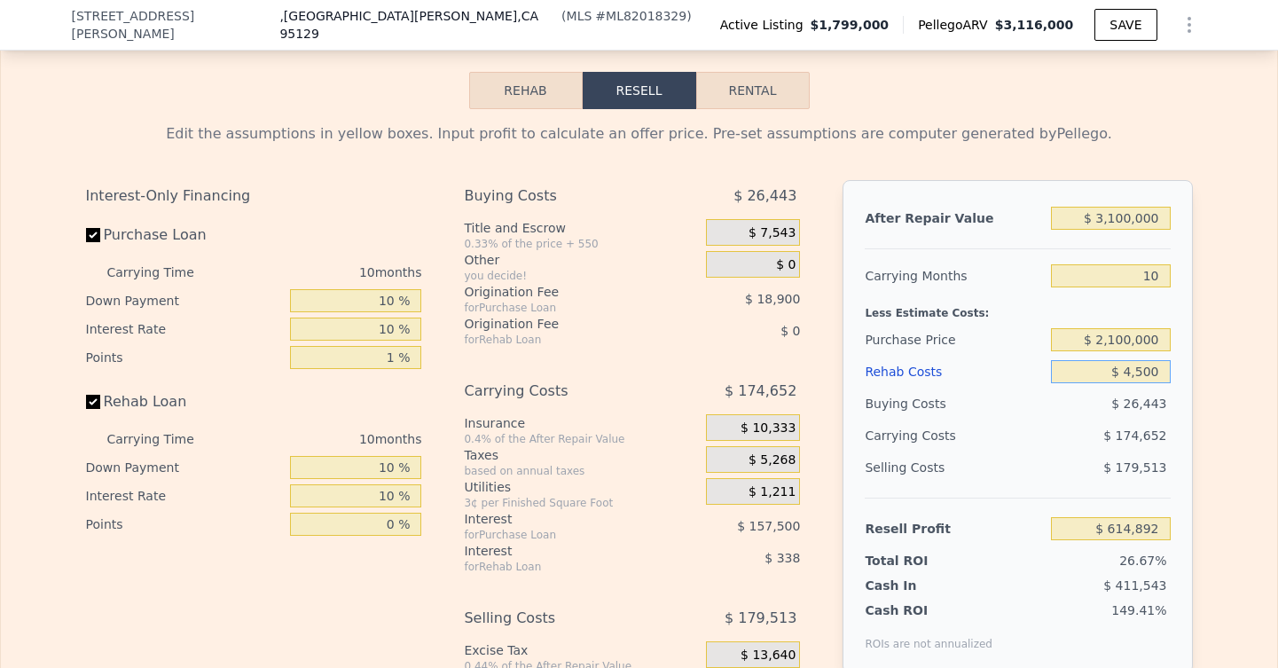
type input "$ 45,000"
type input "$ 571,352"
type input "$ 450,000"
type input "$ 135,982"
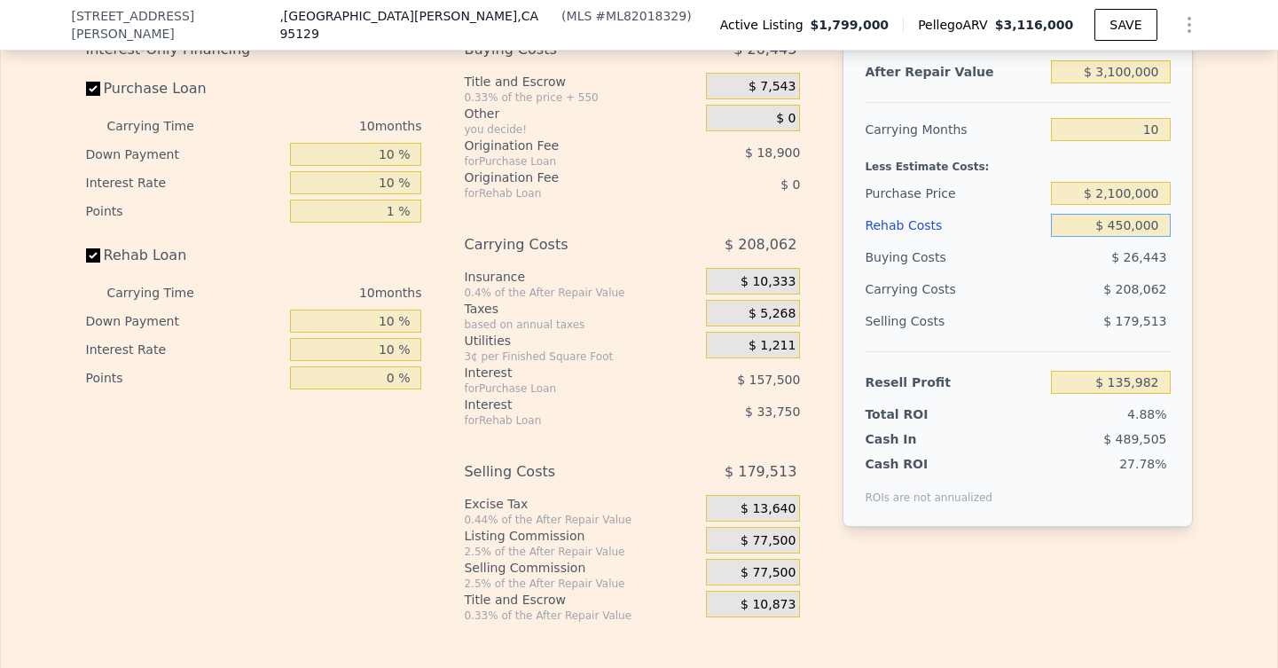
scroll to position [2978, 0]
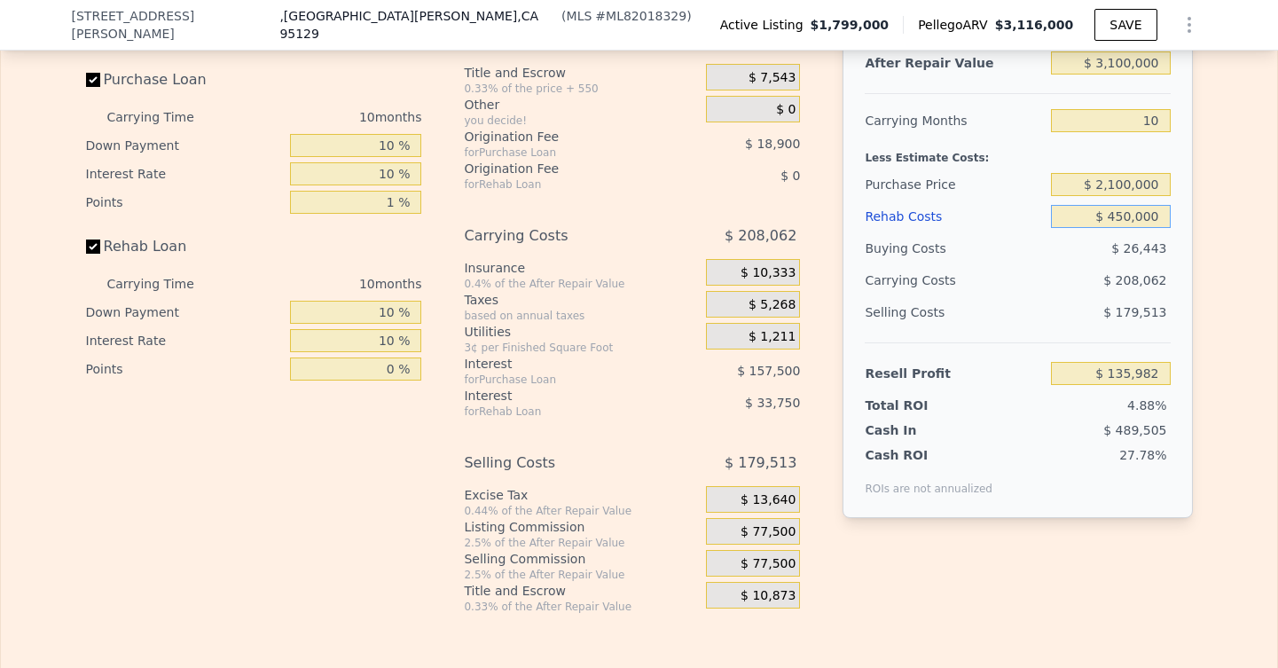
type input "$ 450,000"
click at [772, 524] on span "$ 77,500" at bounding box center [767, 532] width 55 height 16
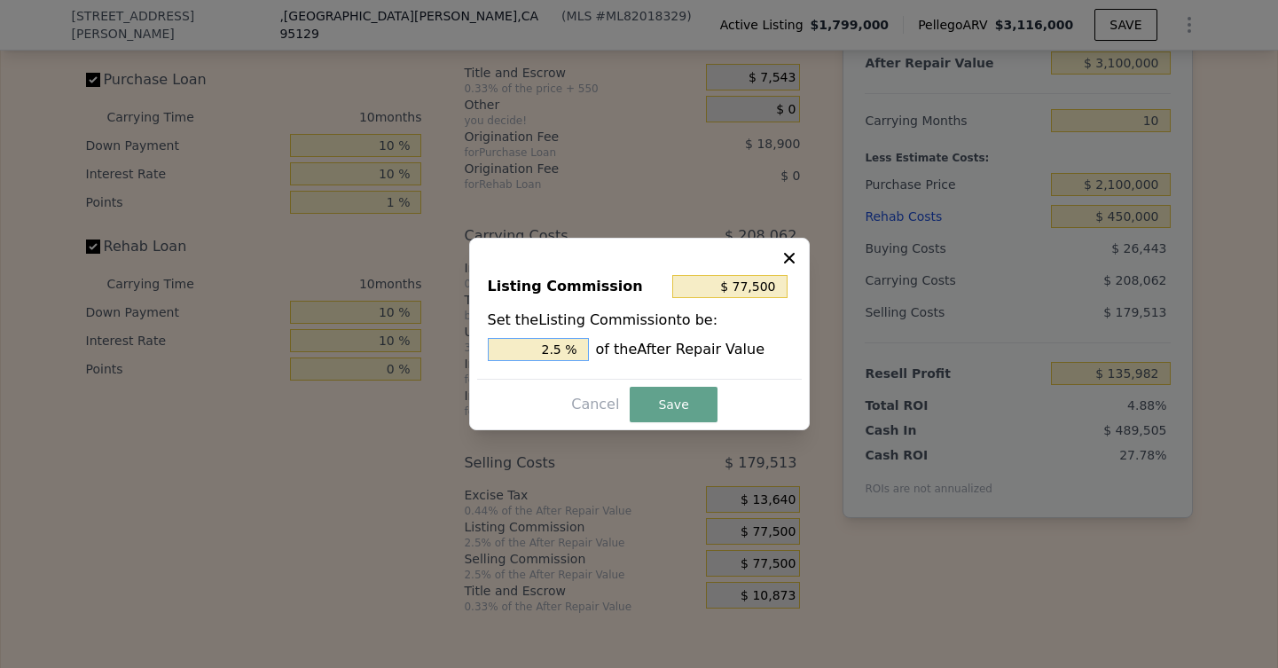
drag, startPoint x: 564, startPoint y: 346, endPoint x: 534, endPoint y: 346, distance: 30.2
click at [533, 346] on input "2.5 %" at bounding box center [538, 349] width 101 height 23
type input "$ 31,000"
type input "1 %"
click at [672, 406] on button "Save" at bounding box center [673, 404] width 87 height 35
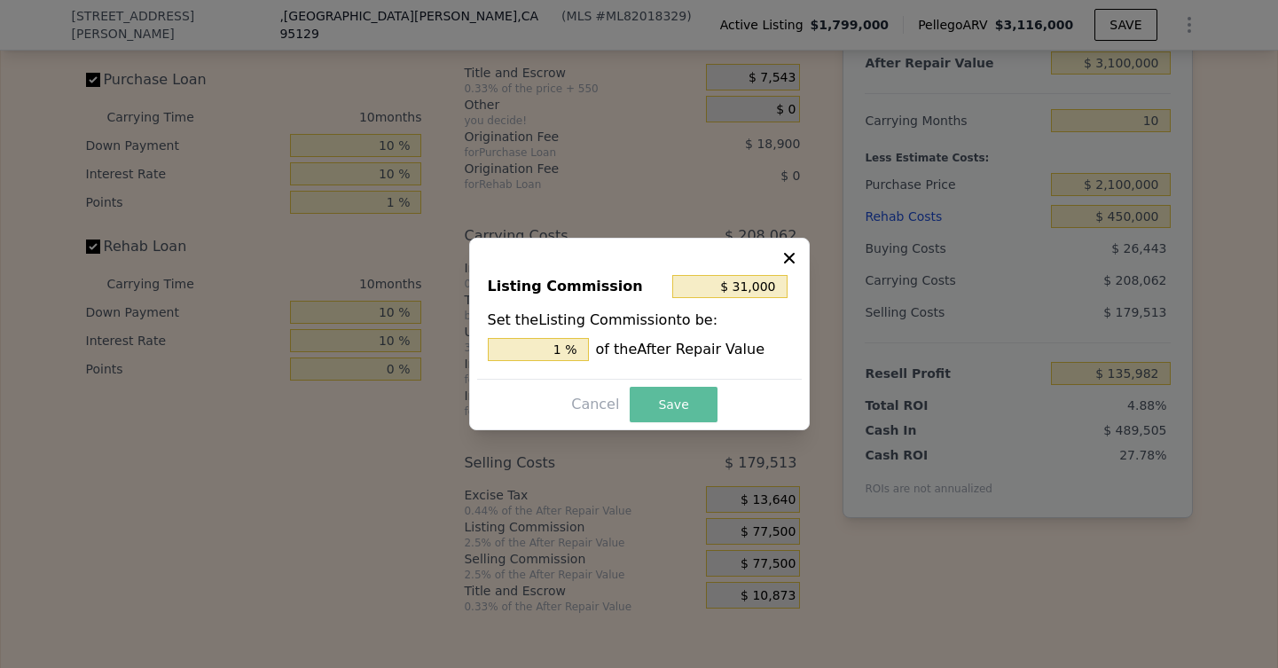
type input "$ 182,482"
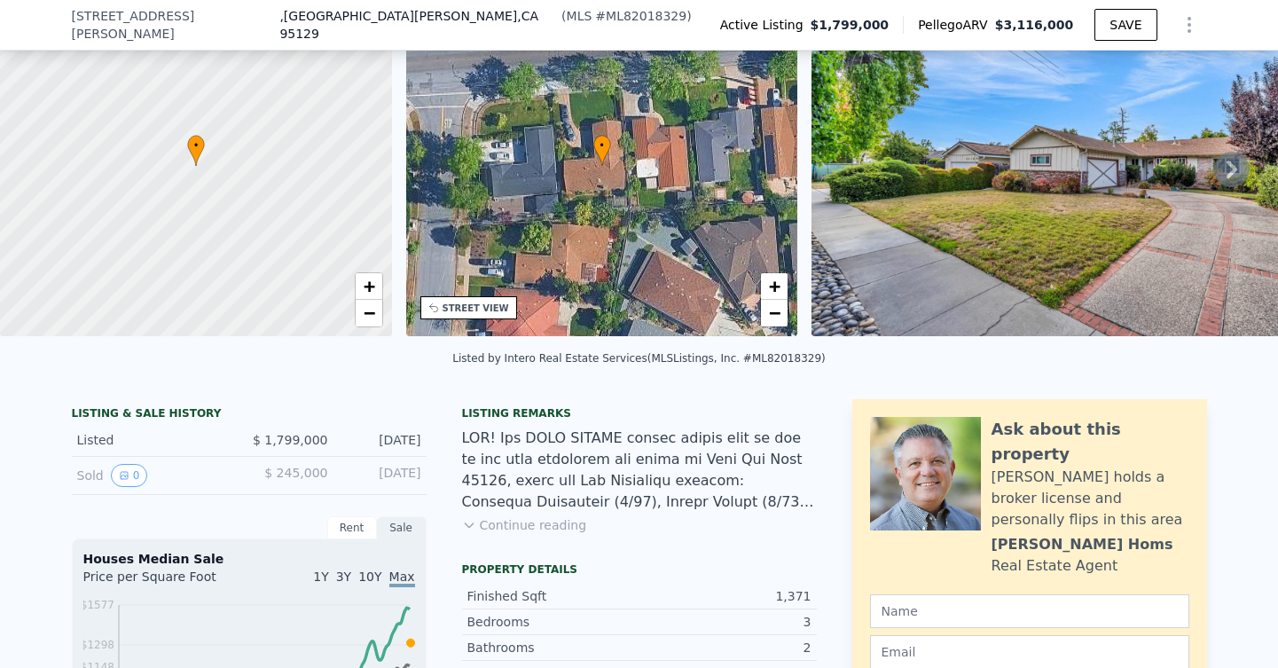
scroll to position [0, 0]
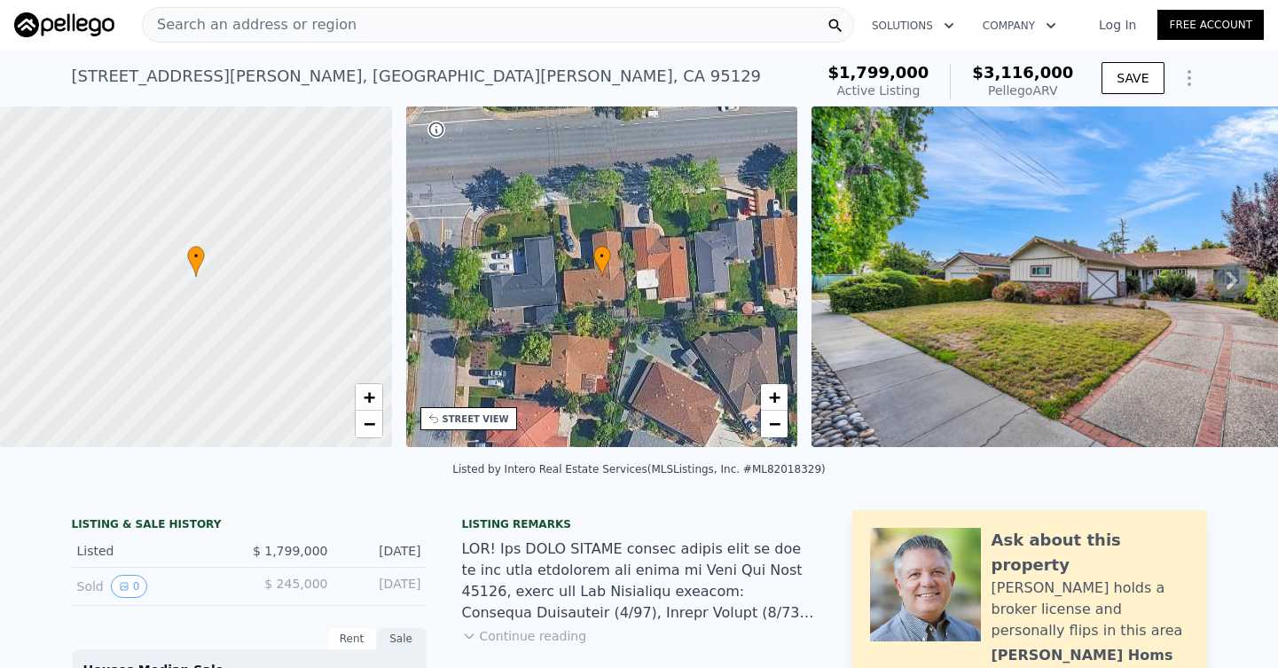
click at [228, 27] on span "Search an address or region" at bounding box center [250, 24] width 214 height 21
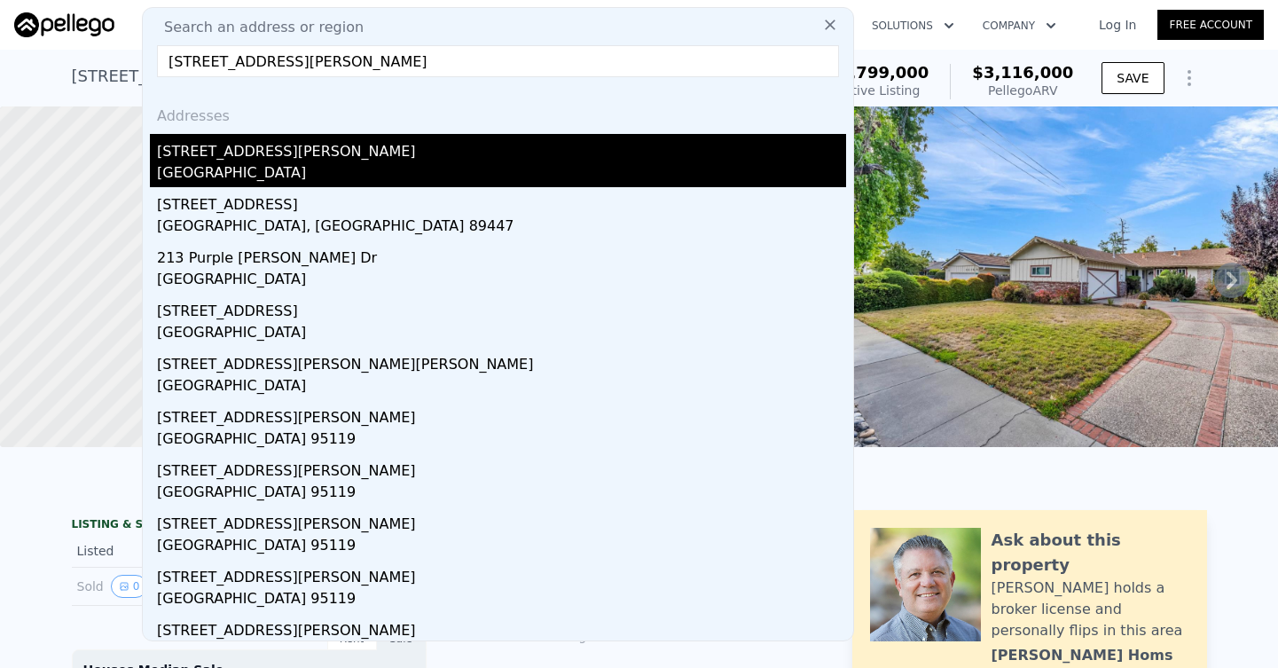
type input "[STREET_ADDRESS][PERSON_NAME]"
click at [265, 150] on div "[STREET_ADDRESS][PERSON_NAME]" at bounding box center [501, 148] width 689 height 28
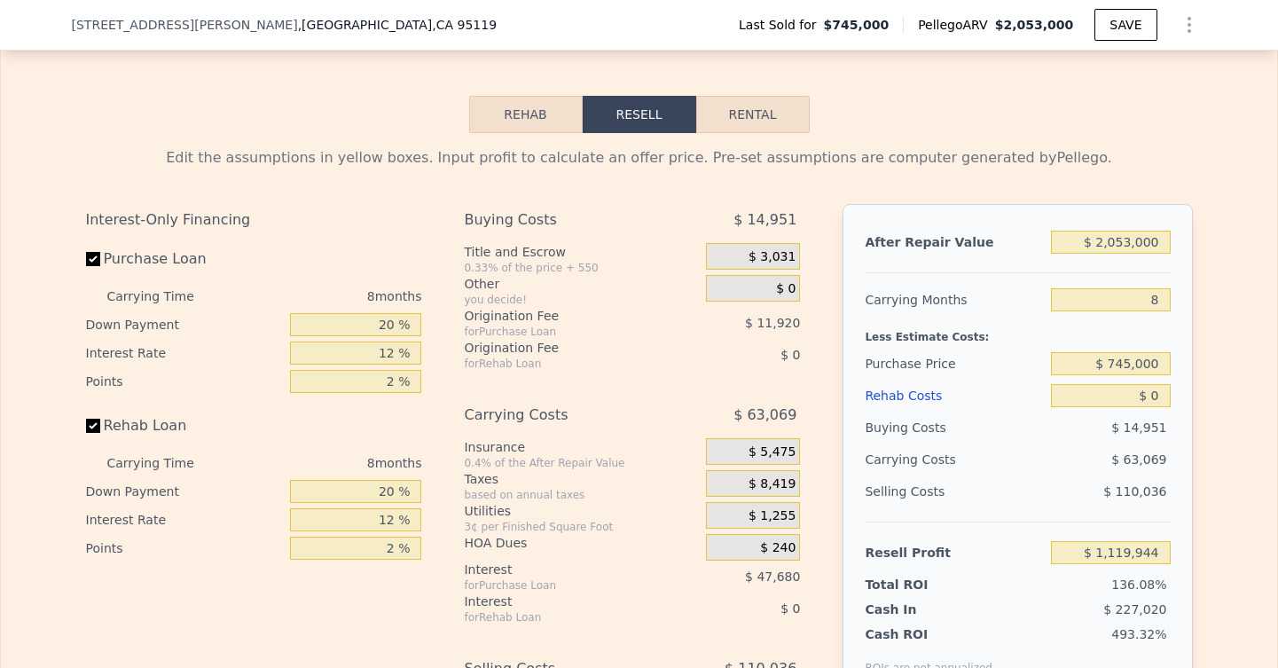
scroll to position [2573, 0]
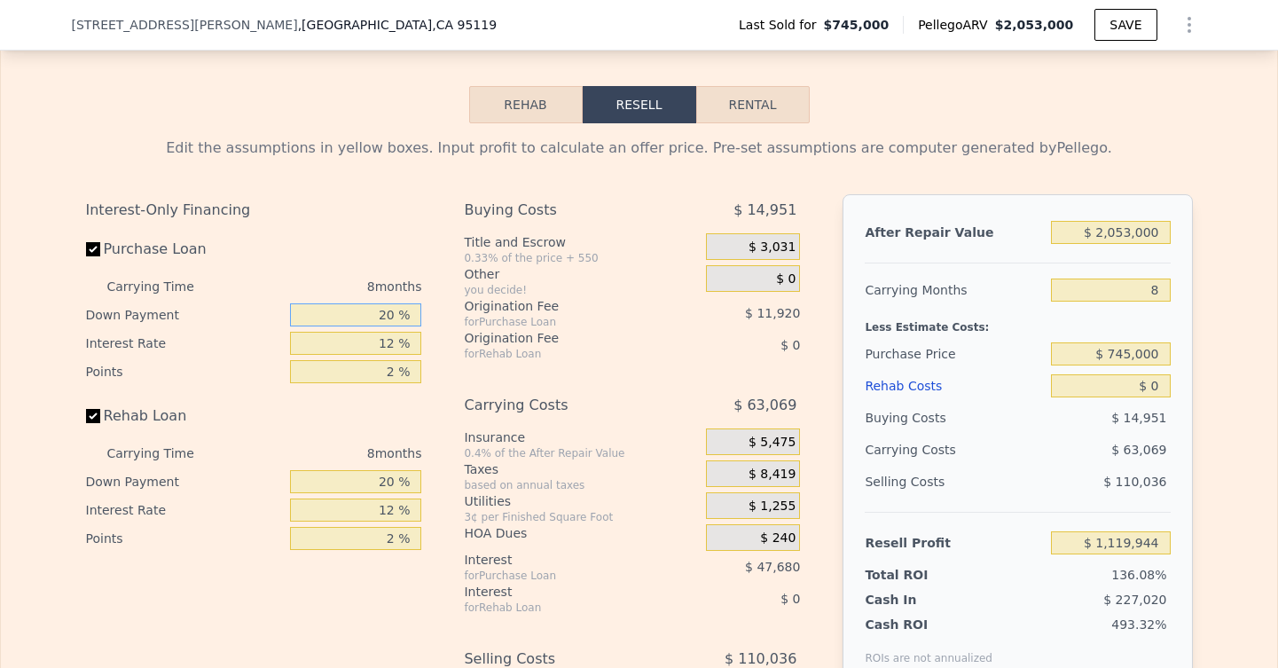
click at [397, 316] on input "20 %" at bounding box center [355, 314] width 131 height 23
drag, startPoint x: 397, startPoint y: 316, endPoint x: 364, endPoint y: 316, distance: 32.8
click at [364, 316] on input "20 %" at bounding box center [355, 314] width 131 height 23
type input "1 %"
type input "$ 1,105,785"
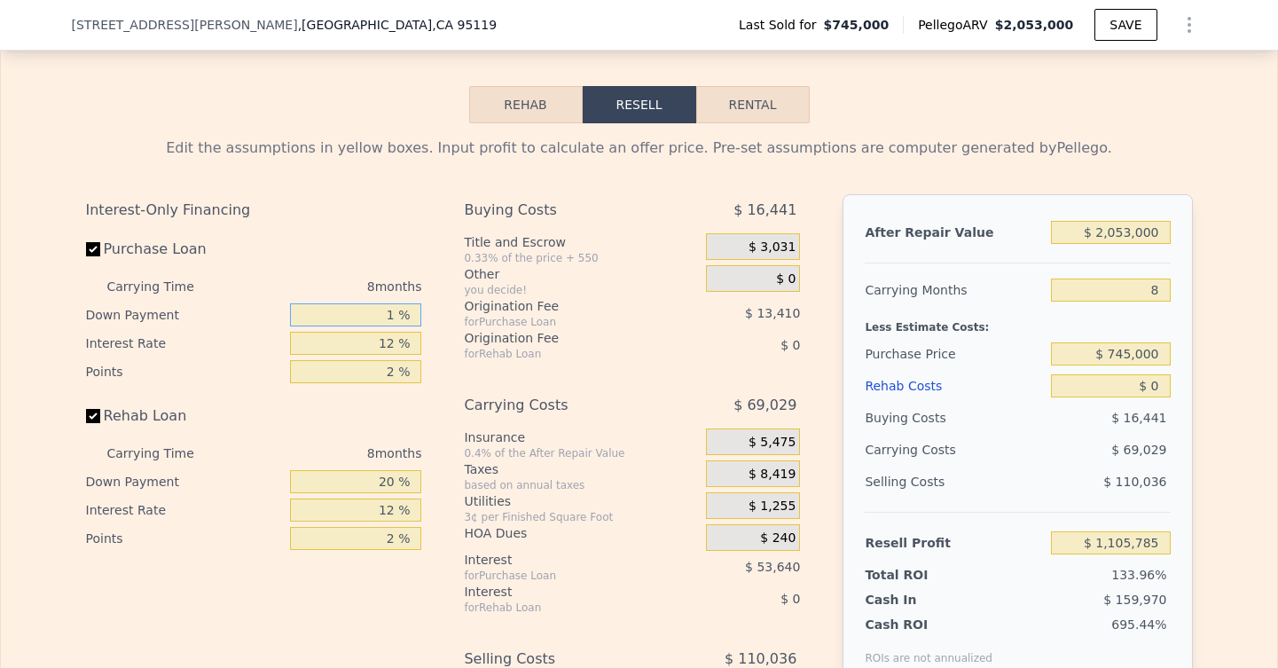
type input "10 %"
type input "$ 1,112,494"
type input "10 %"
drag, startPoint x: 395, startPoint y: 343, endPoint x: 339, endPoint y: 344, distance: 55.9
click at [339, 344] on input "12 %" at bounding box center [355, 343] width 131 height 23
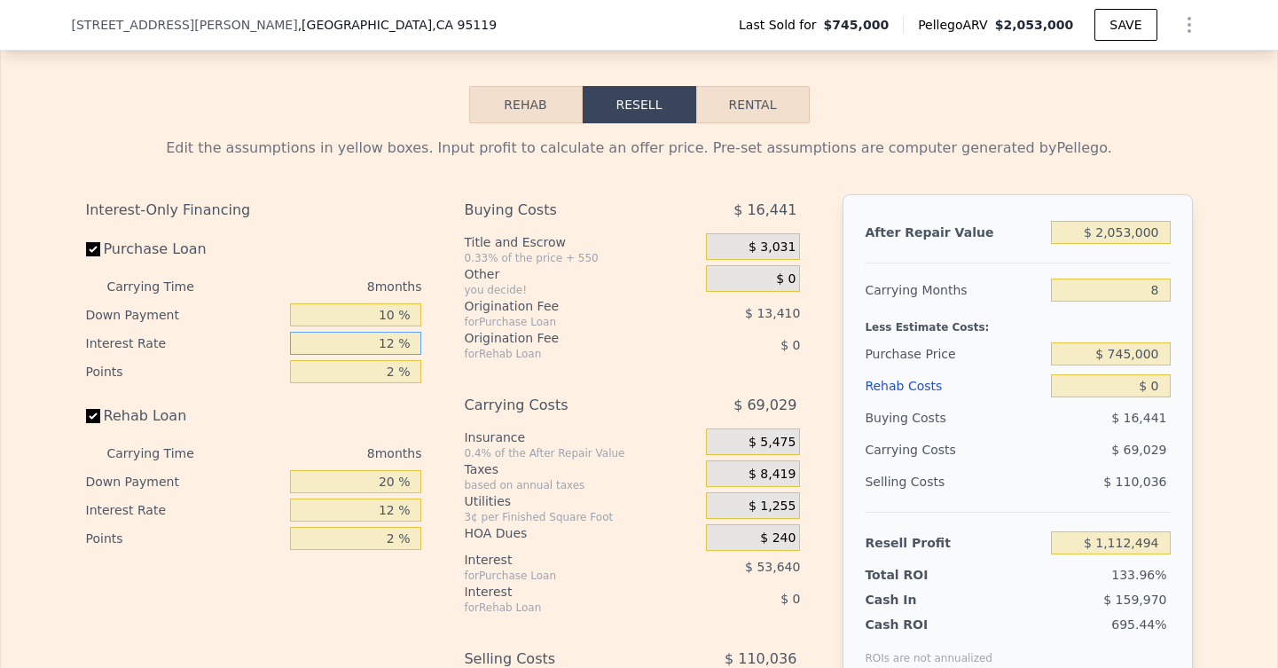
type input "1 %"
type input "$ 1,161,662"
type input "10 %"
type input "$ 1,121,430"
type input "10 %"
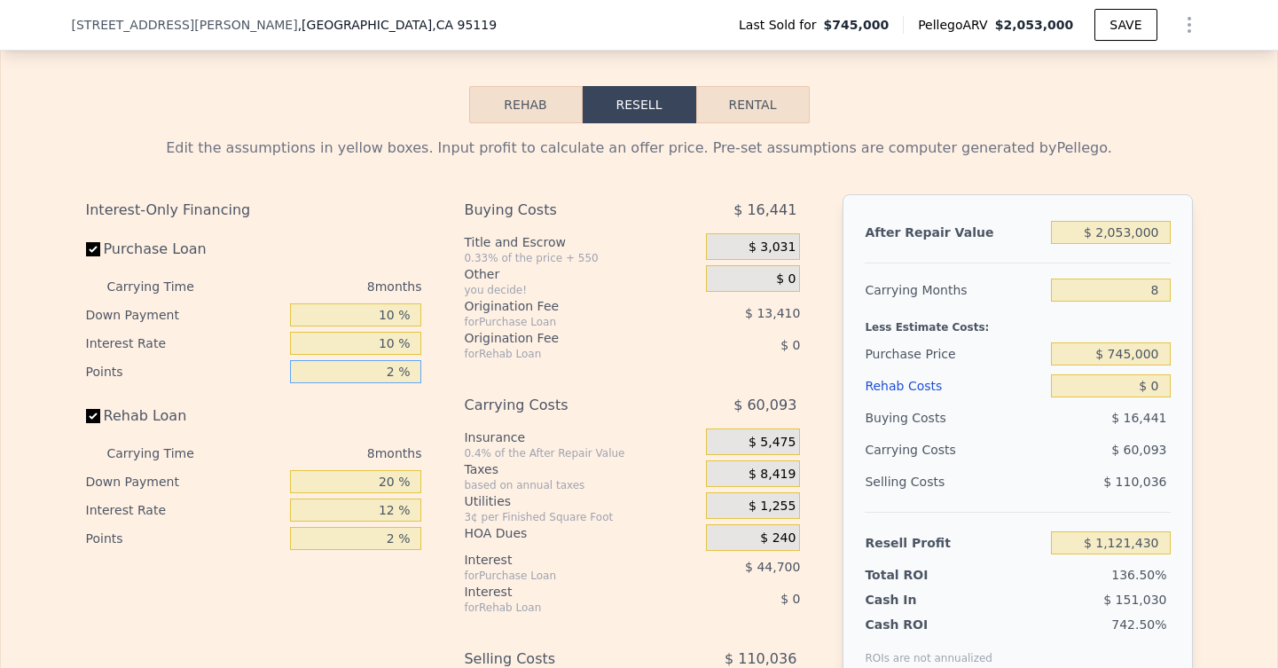
drag, startPoint x: 396, startPoint y: 369, endPoint x: 376, endPoint y: 369, distance: 20.4
click at [376, 369] on input "2 %" at bounding box center [355, 371] width 131 height 23
type input "1 %"
type input "$ 1,128,135"
type input "1 %"
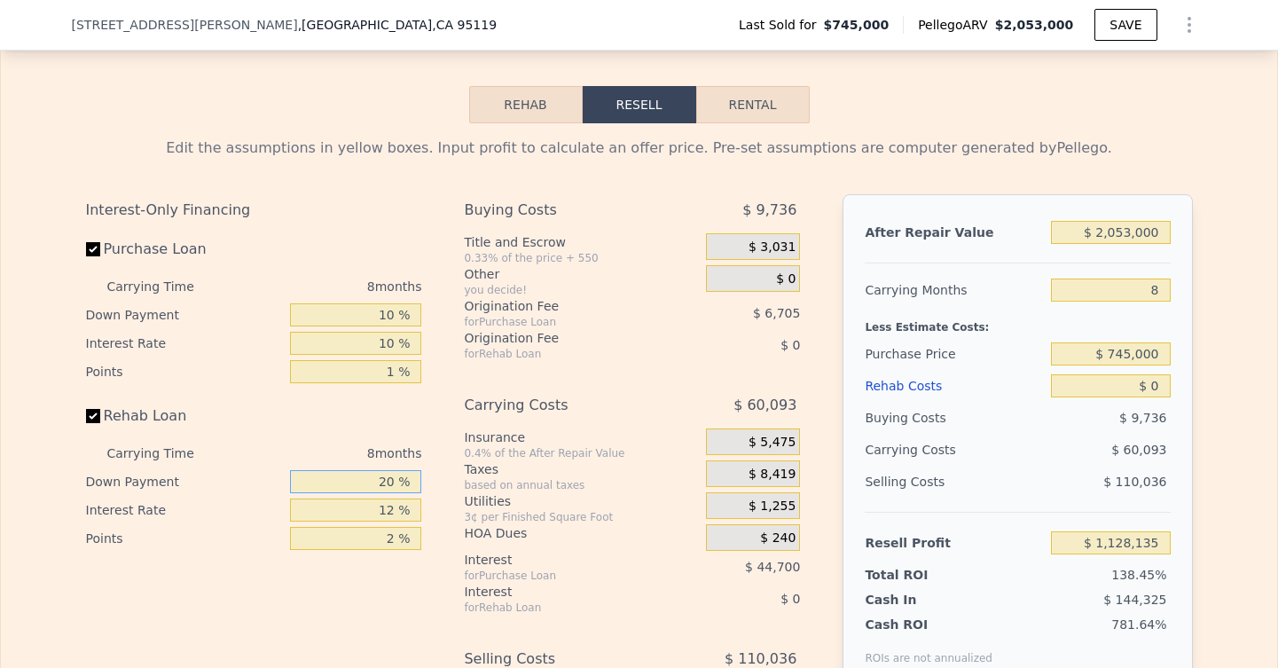
drag, startPoint x: 398, startPoint y: 478, endPoint x: 344, endPoint y: 481, distance: 54.2
click at [344, 481] on input "20 %" at bounding box center [355, 481] width 131 height 23
type input "10 %"
drag, startPoint x: 396, startPoint y: 512, endPoint x: 365, endPoint y: 512, distance: 31.0
click at [365, 512] on input "12 %" at bounding box center [355, 509] width 131 height 23
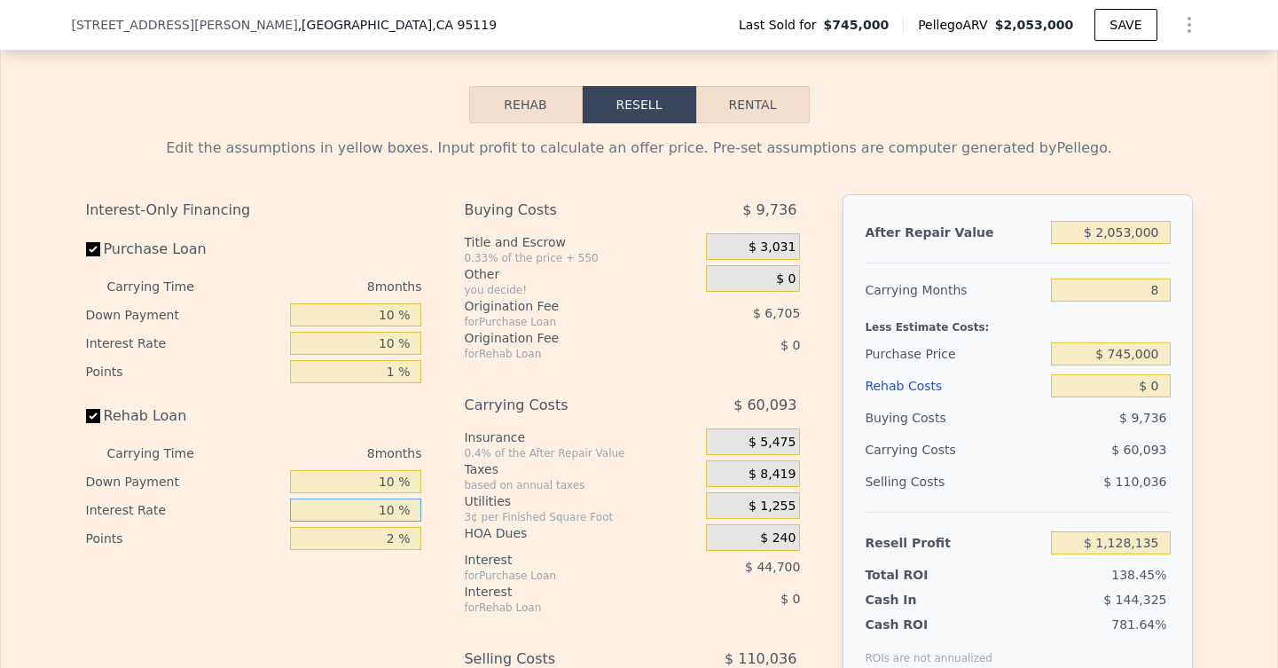
type input "10 %"
drag, startPoint x: 396, startPoint y: 538, endPoint x: 363, endPoint y: 539, distance: 33.7
click at [363, 539] on input "2 %" at bounding box center [355, 538] width 131 height 23
type input "0 %"
drag, startPoint x: 1163, startPoint y: 290, endPoint x: 1143, endPoint y: 288, distance: 20.5
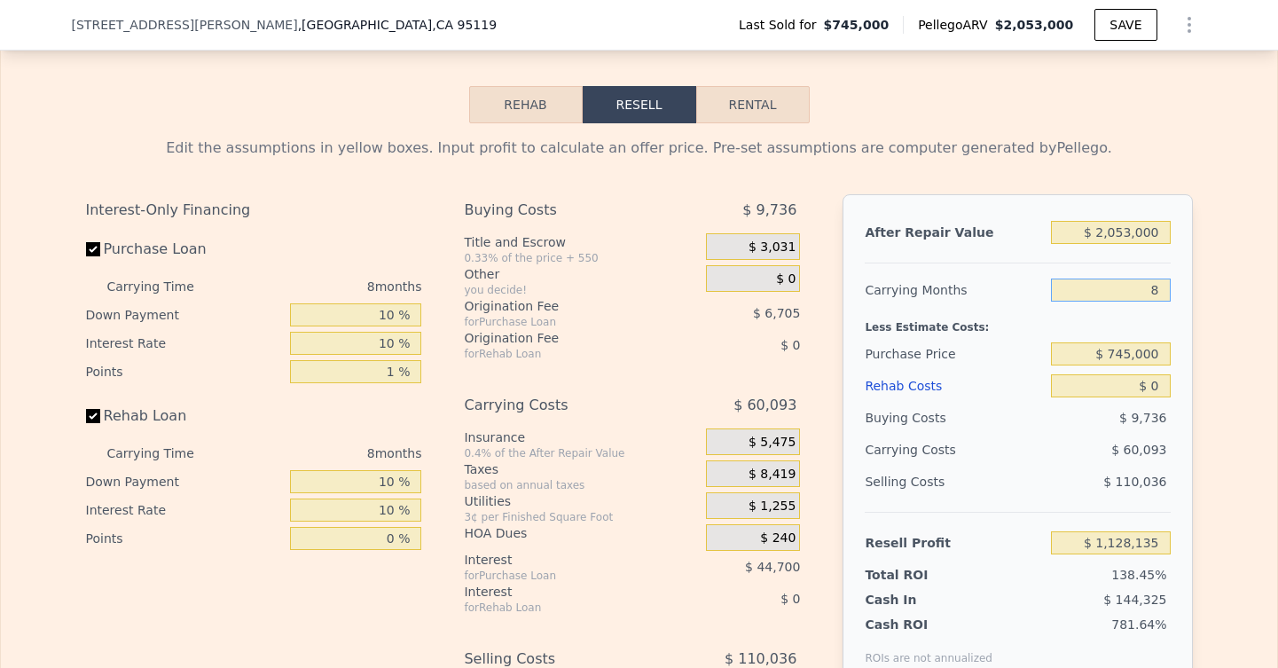
click at [1143, 288] on input "8" at bounding box center [1110, 289] width 119 height 23
type input "6"
type input "$ 1,143,158"
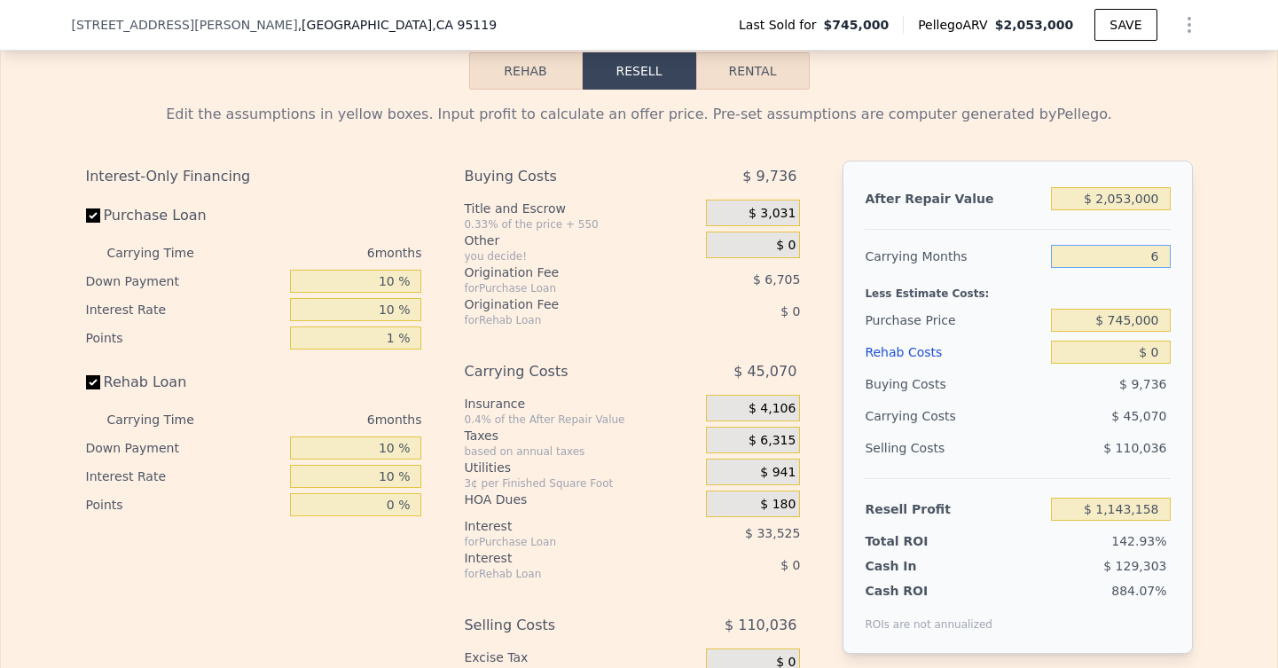
scroll to position [2616, 0]
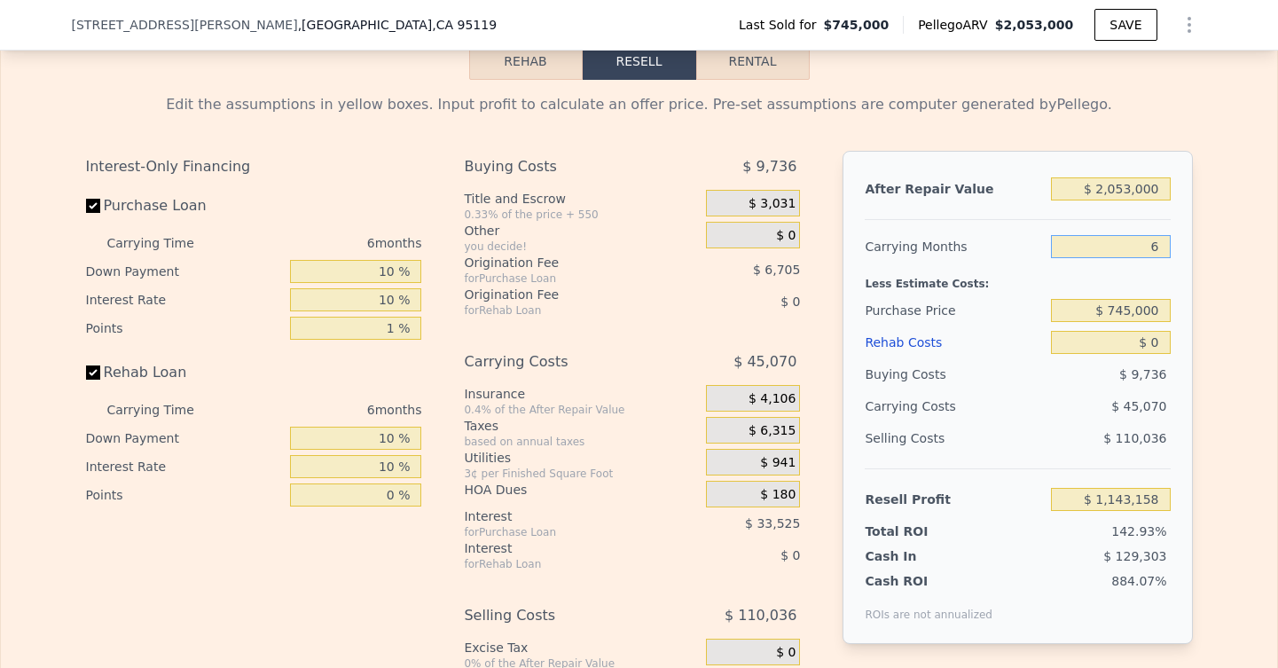
type input "6"
drag, startPoint x: 1163, startPoint y: 308, endPoint x: 1114, endPoint y: 305, distance: 48.8
click at [1114, 305] on input "$ 745,000" at bounding box center [1110, 310] width 119 height 23
type input "$ 1,600,000"
type input "$ 239,144"
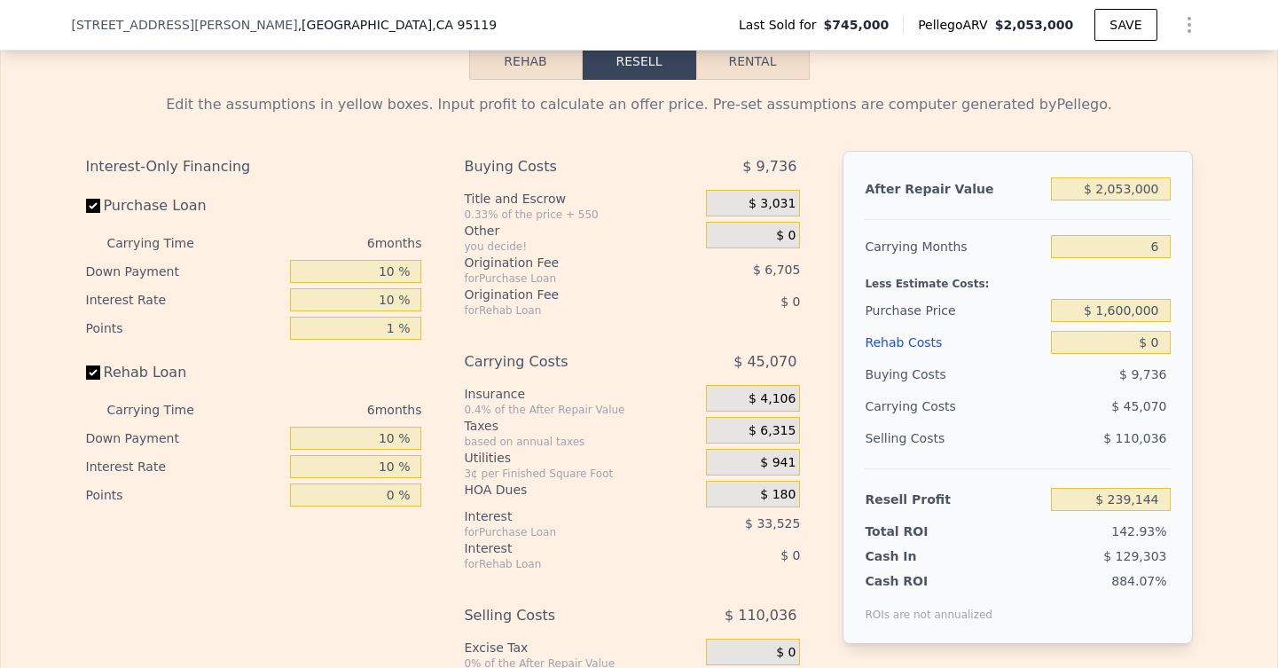
click at [1229, 262] on div "Edit the assumptions in yellow boxes. Input profit to calculate an offer price.…" at bounding box center [639, 423] width 1276 height 686
click at [1149, 344] on input "$ 0" at bounding box center [1110, 342] width 119 height 23
type input "$ 10"
type input "$ 239,134"
type input "$ 150"
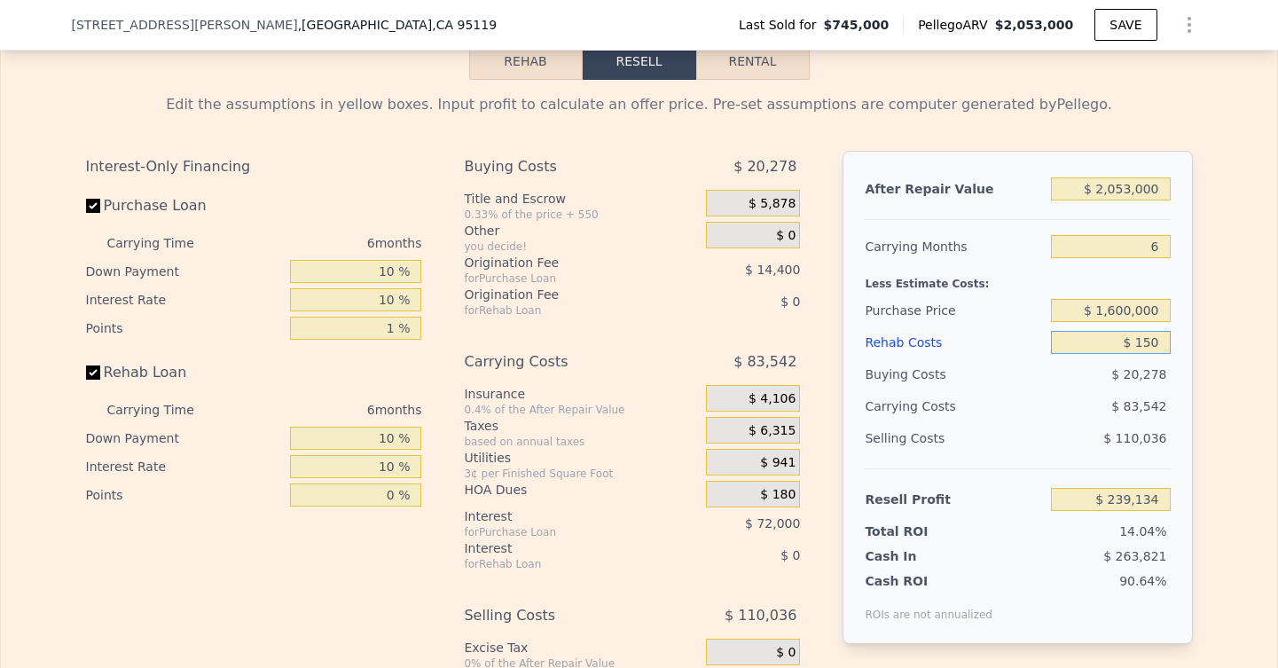
type input "$ 238,988"
type input "$ 1,500"
type input "$ 237,578"
type input "$ 15,000"
type input "$ 223,466"
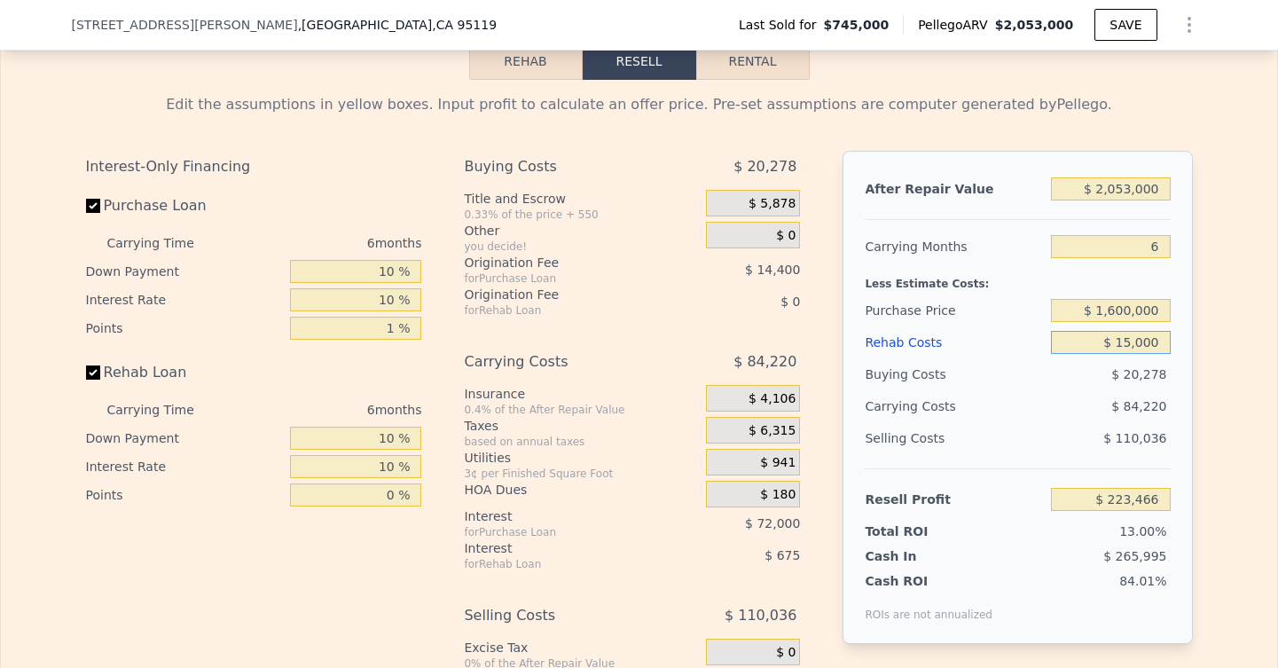
type input "$ 150,000"
type input "$ 82,394"
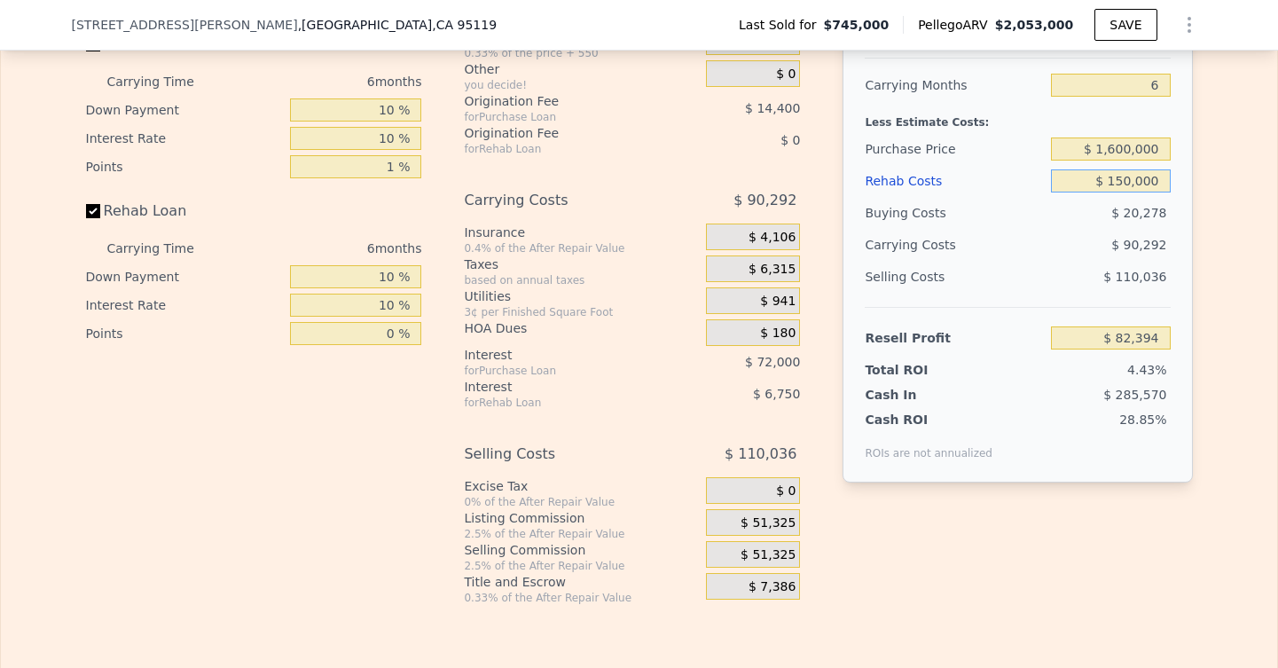
scroll to position [2802, 0]
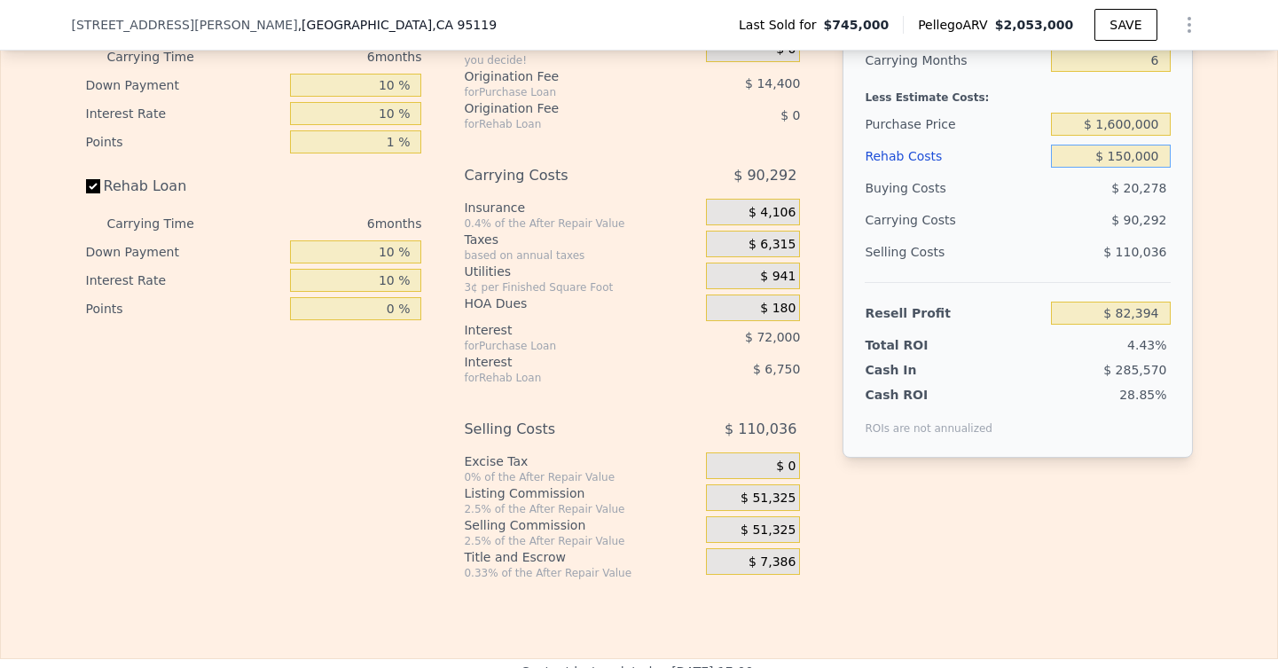
type input "$ 150,000"
click at [764, 497] on span "$ 51,325" at bounding box center [767, 498] width 55 height 16
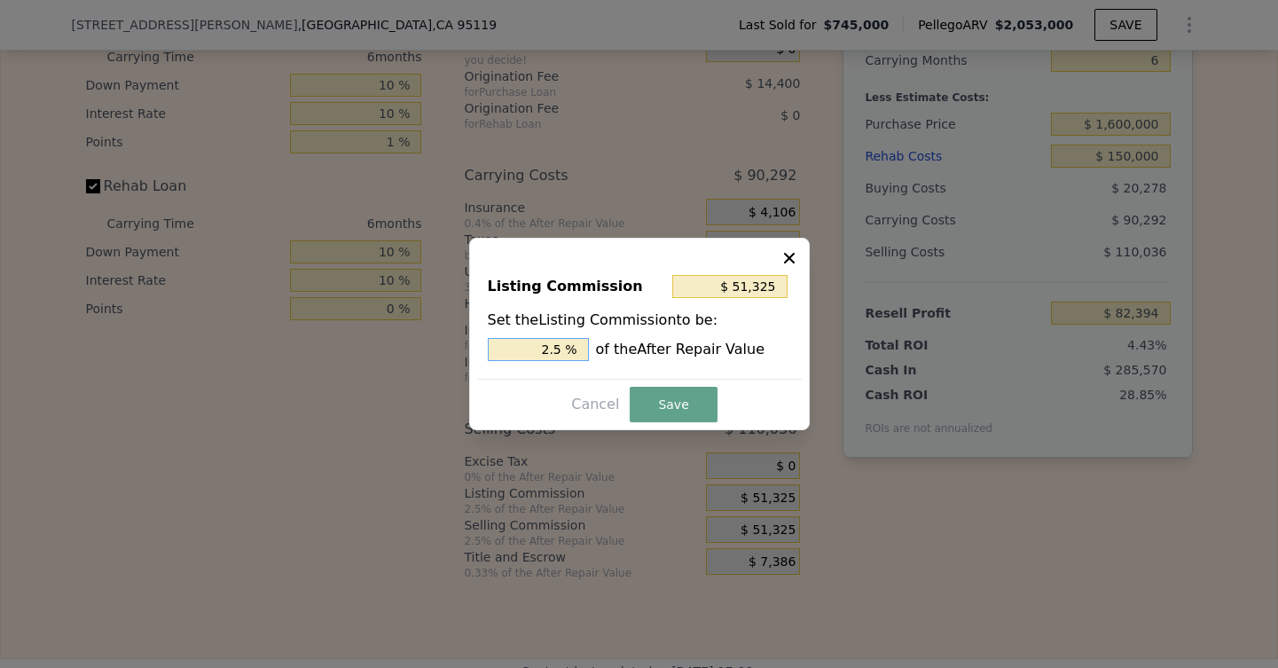
click at [564, 349] on input "2.5 %" at bounding box center [538, 349] width 101 height 23
drag, startPoint x: 564, startPoint y: 349, endPoint x: 537, endPoint y: 347, distance: 26.7
click at [537, 347] on input "2.5 %" at bounding box center [538, 349] width 101 height 23
type input "$ 20,530"
type input "1 %"
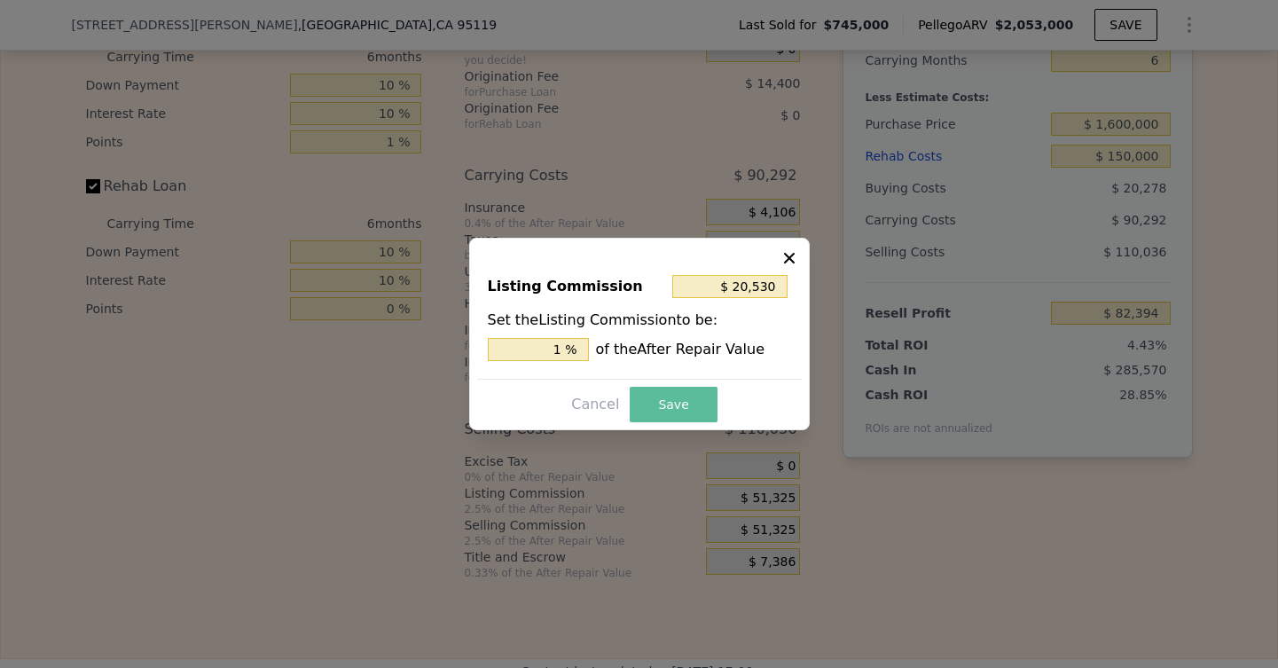
click at [667, 403] on button "Save" at bounding box center [673, 404] width 87 height 35
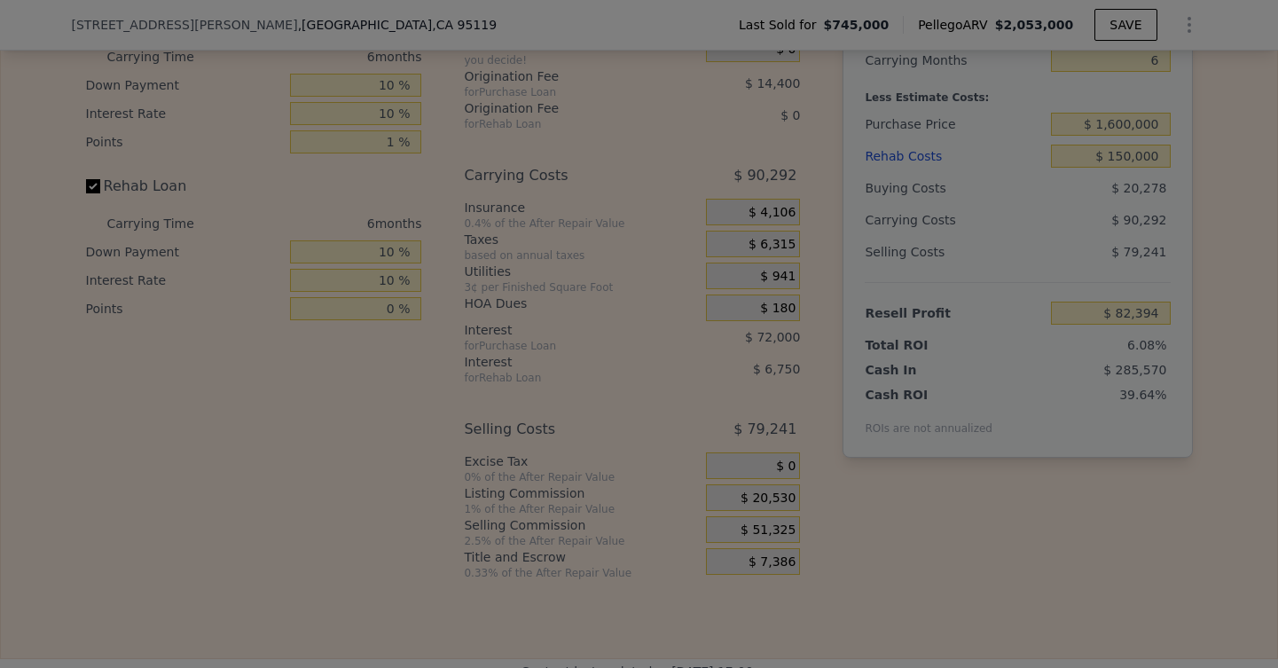
type input "$ 113,189"
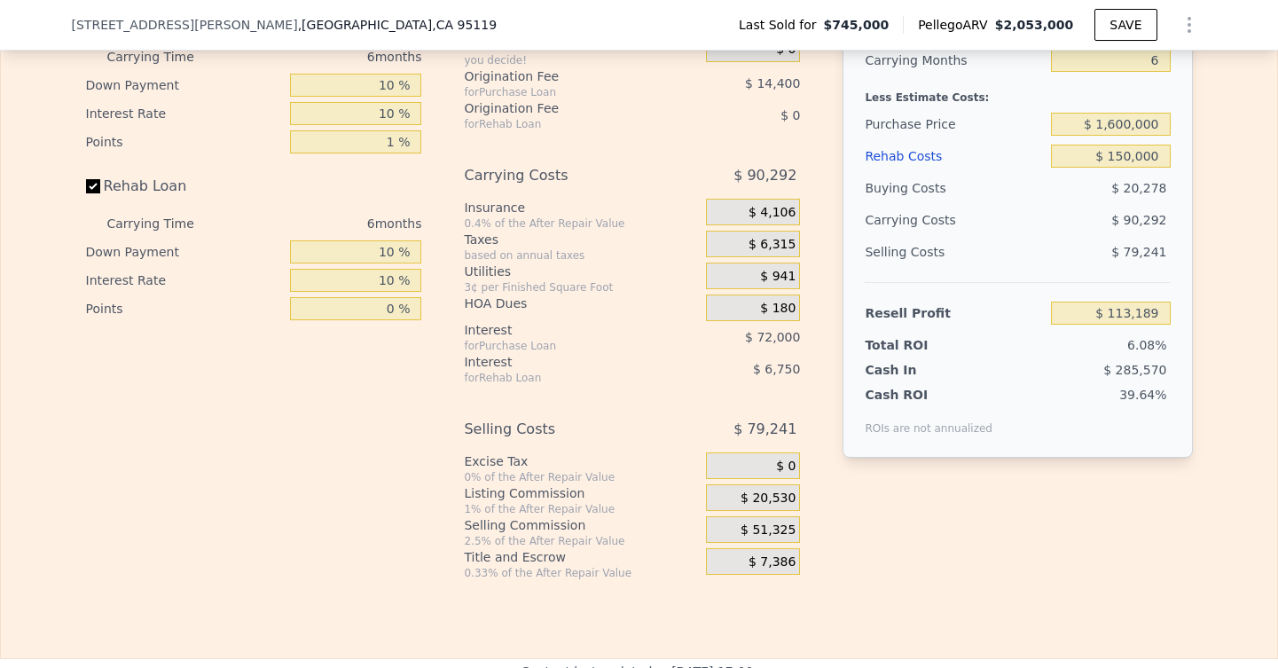
type input "8"
type input "$ 0"
type input "$ 1,119,944"
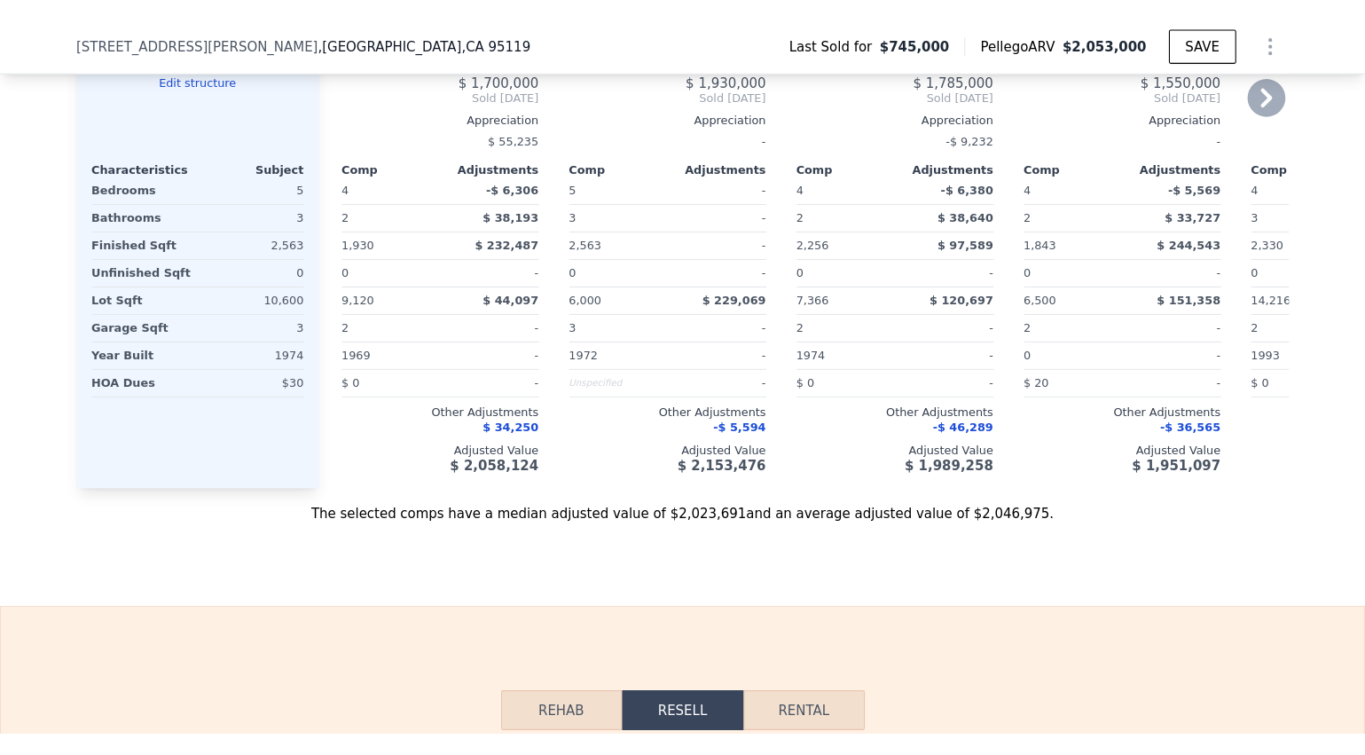
scroll to position [0, 7]
